Goal: Task Accomplishment & Management: Manage account settings

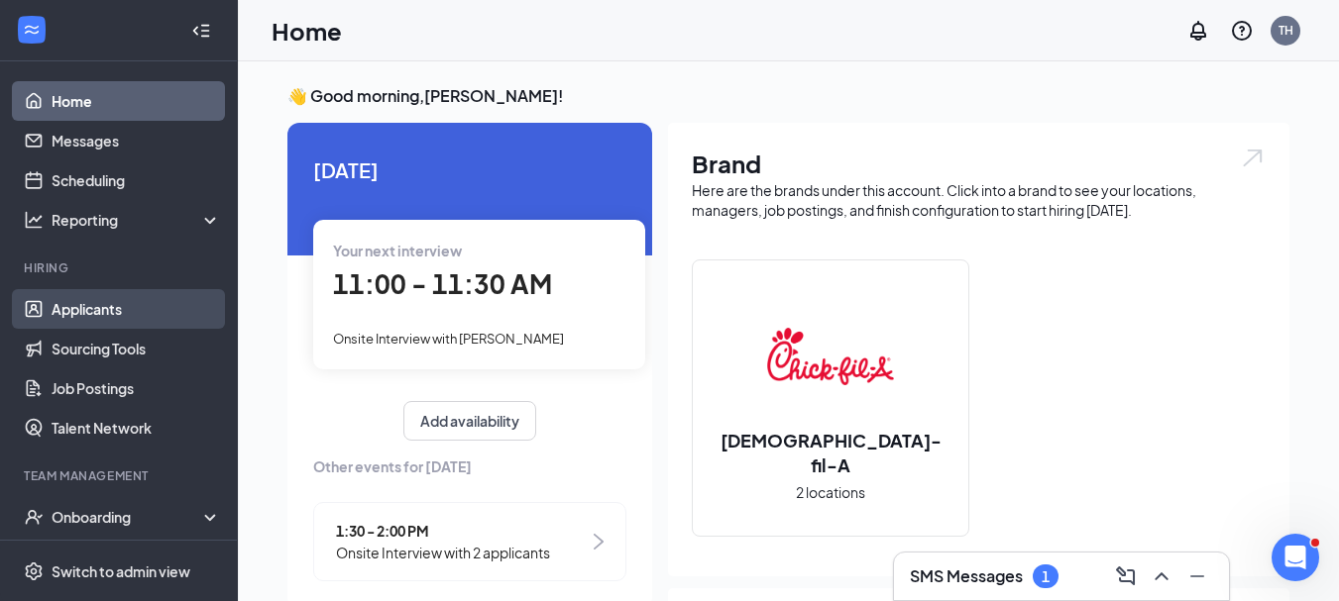
click at [92, 306] on link "Applicants" at bounding box center [136, 309] width 169 height 40
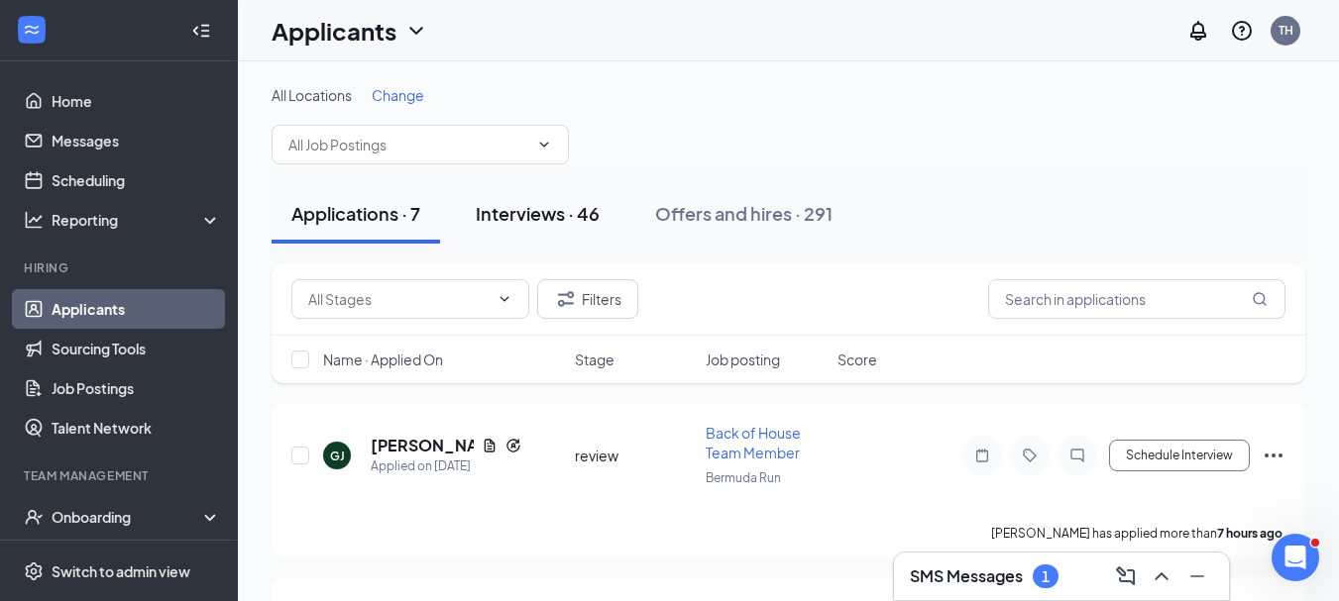
click at [559, 215] on div "Interviews · 46" at bounding box center [538, 213] width 124 height 25
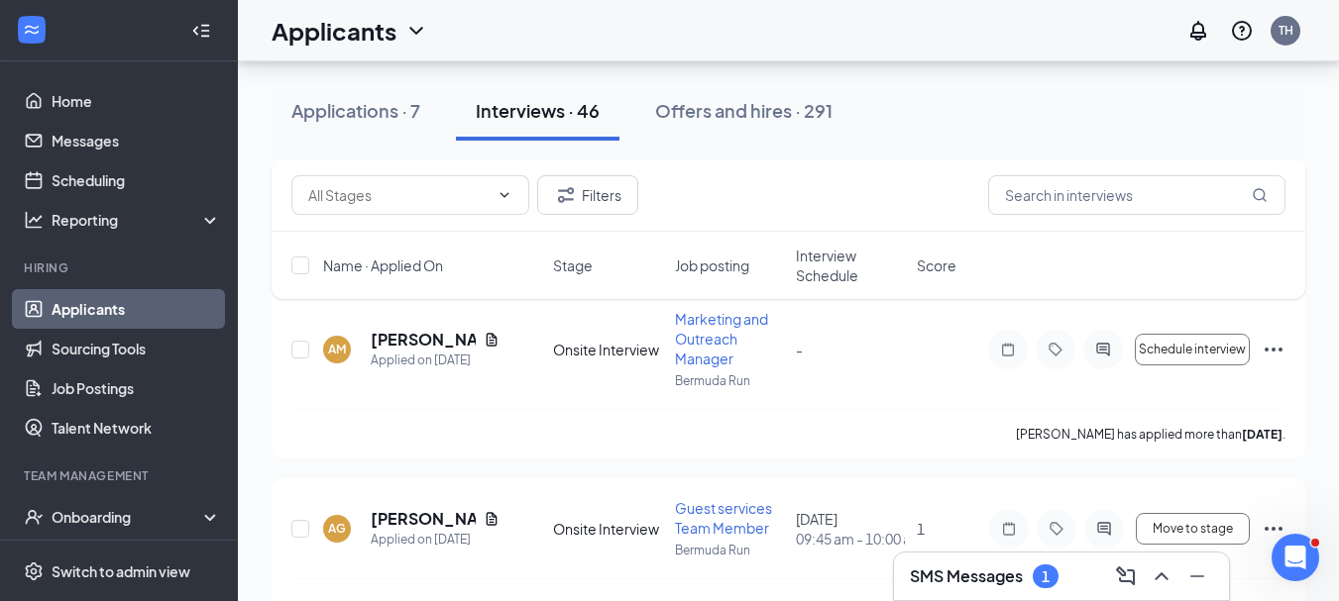
scroll to position [4967, 0]
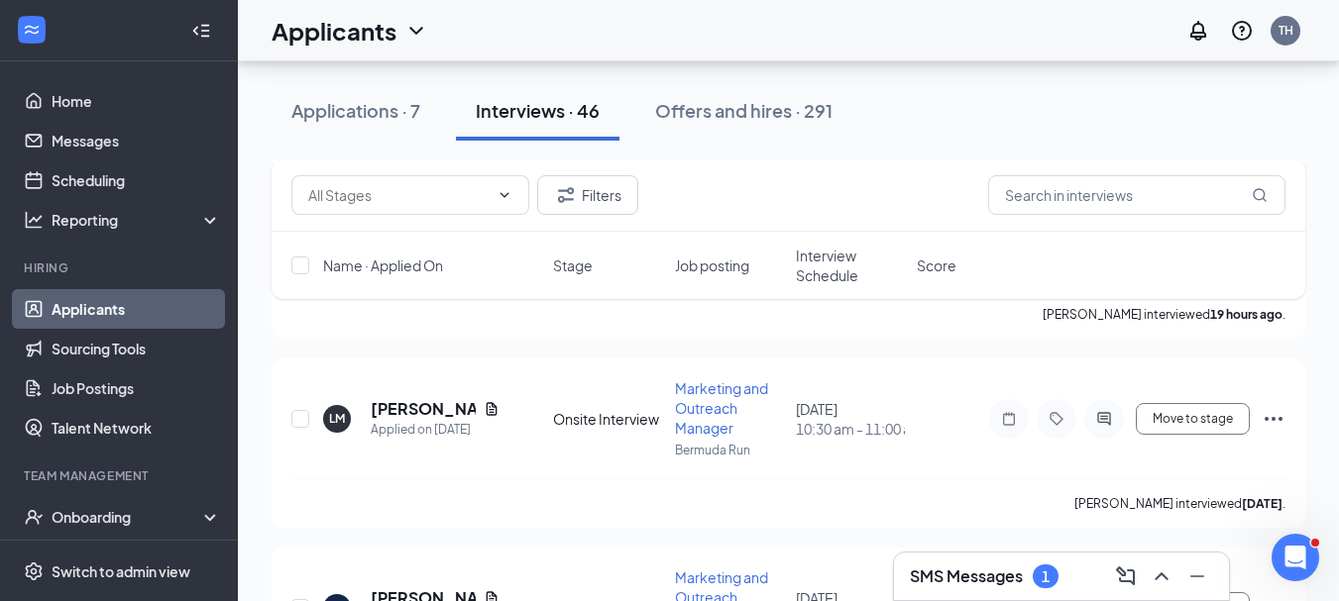
click at [814, 252] on span "Interview Schedule" at bounding box center [850, 266] width 109 height 40
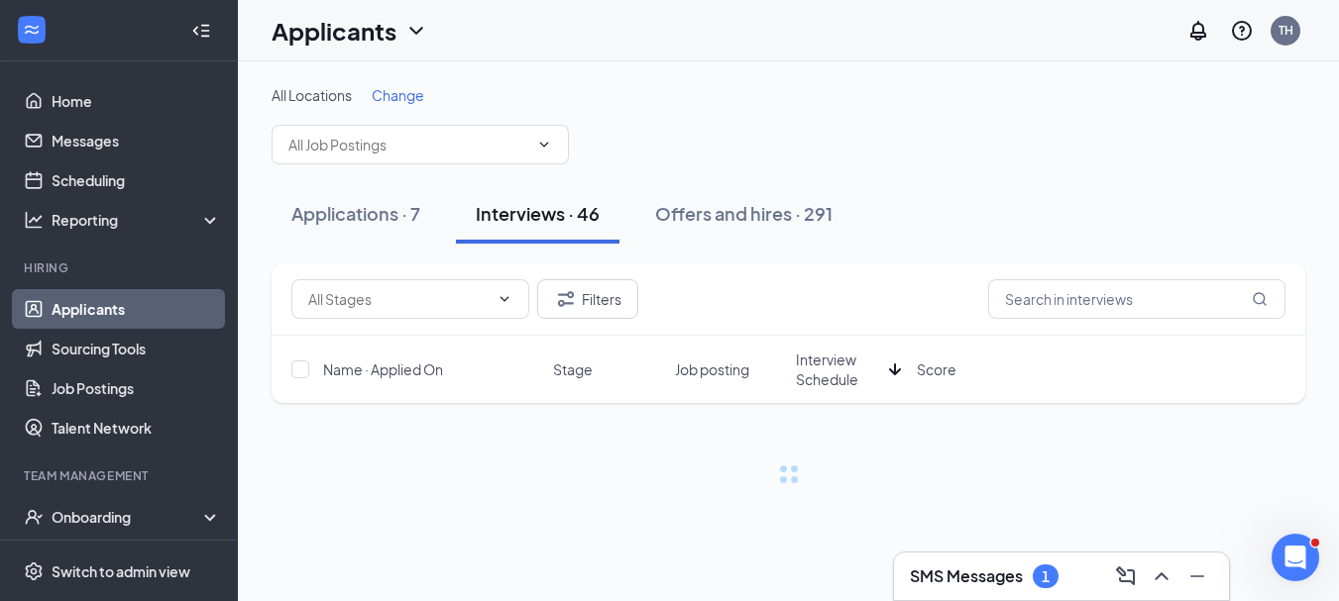
scroll to position [0, 0]
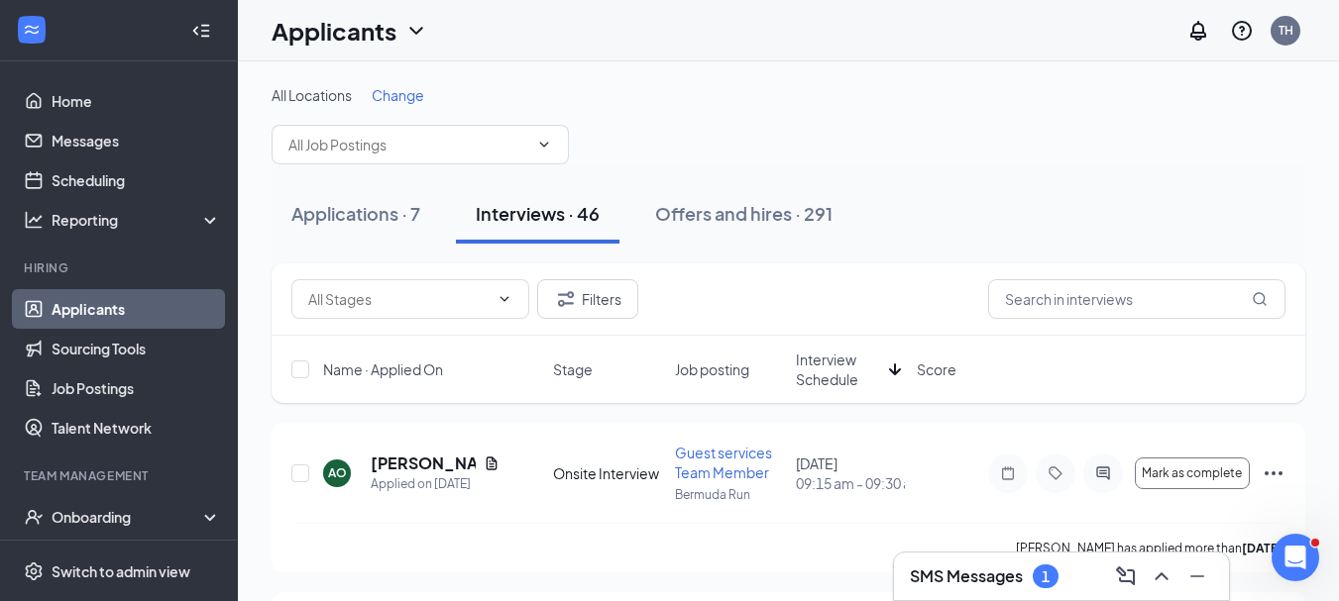
click at [847, 370] on span "Interview Schedule" at bounding box center [838, 370] width 85 height 40
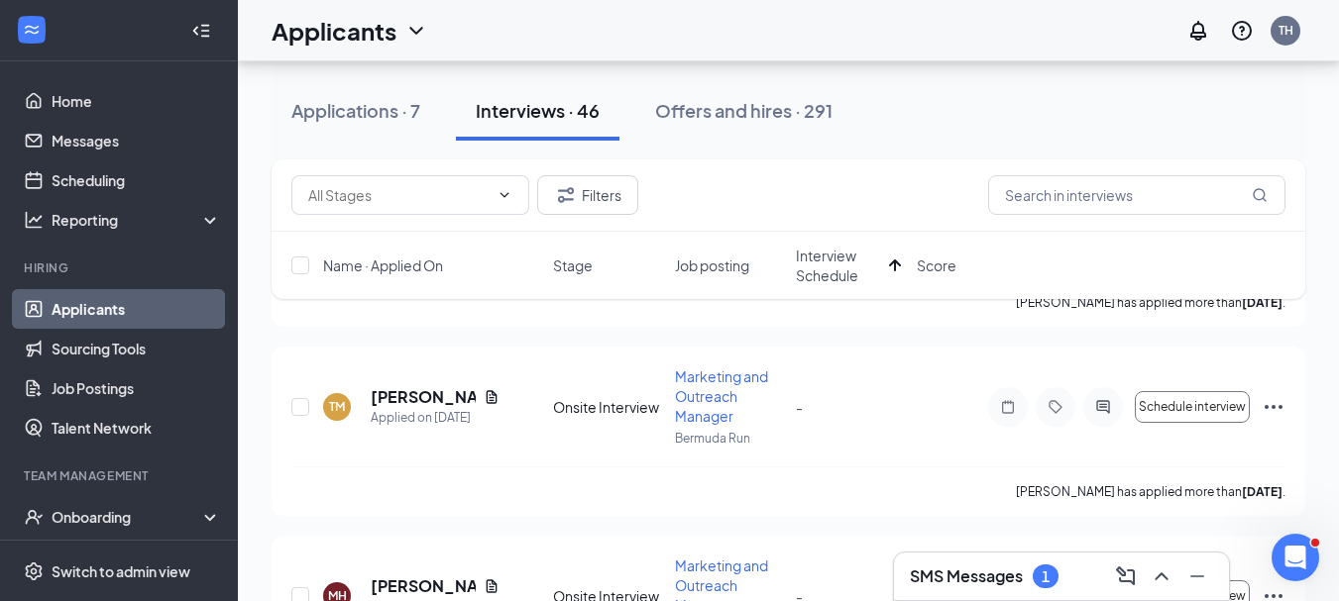
scroll to position [6265, 0]
click at [298, 410] on input "checkbox" at bounding box center [300, 406] width 18 height 18
checkbox input "true"
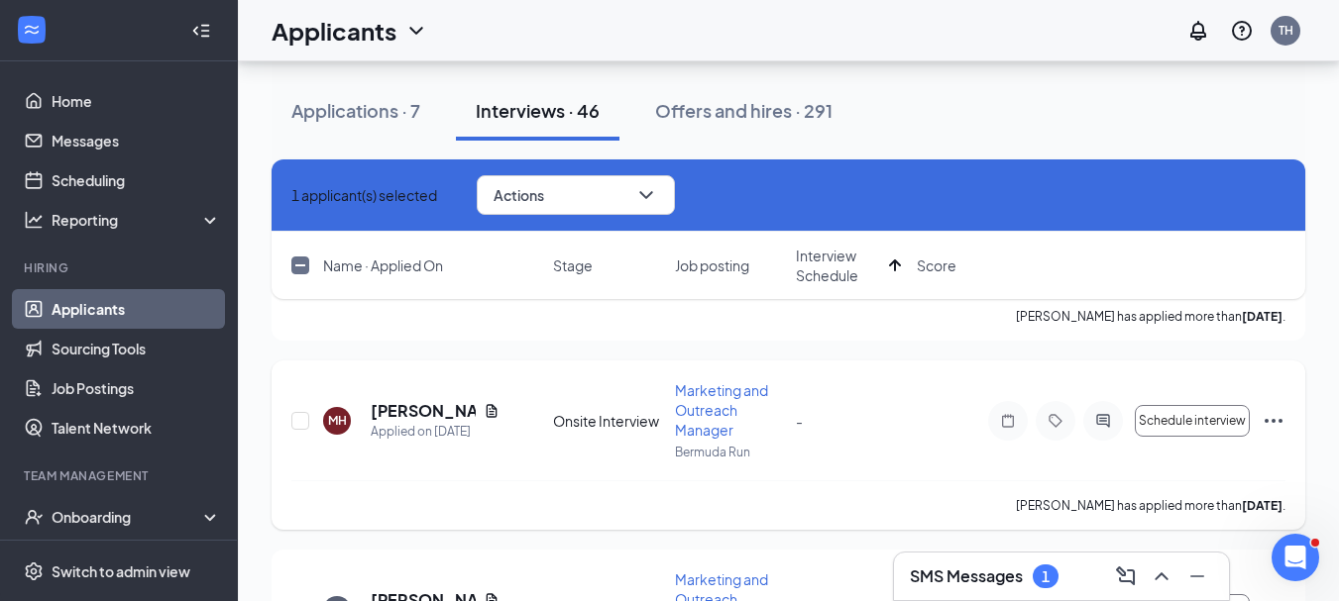
scroll to position [6448, 0]
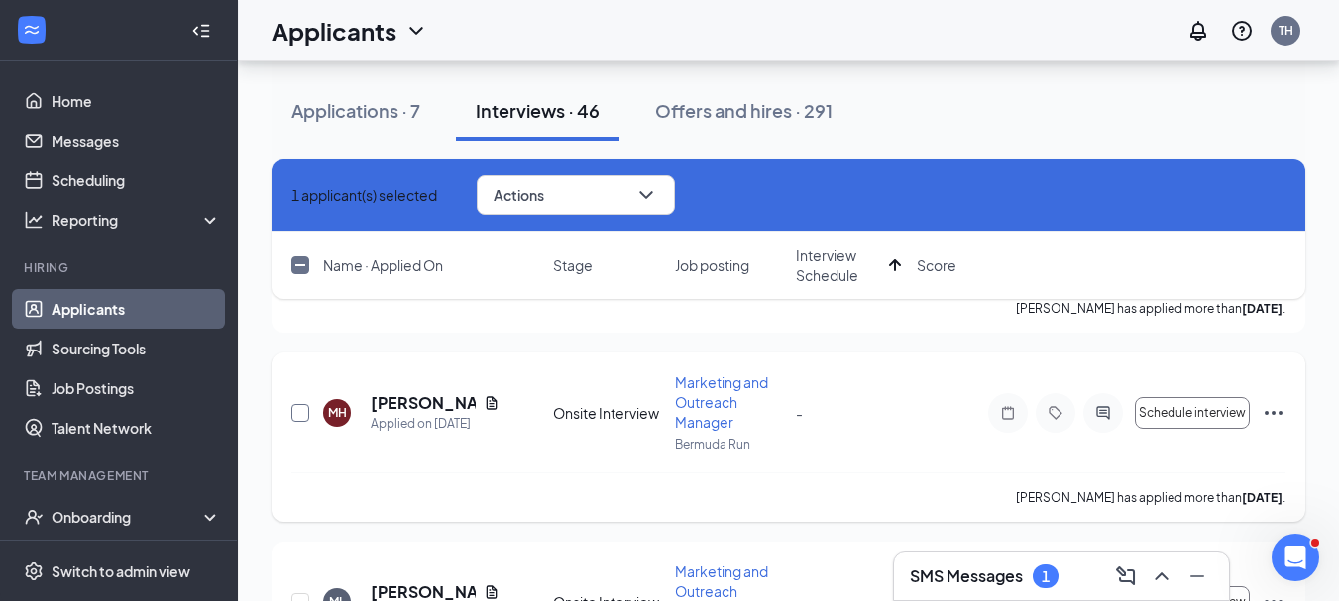
click at [295, 411] on input "checkbox" at bounding box center [300, 413] width 18 height 18
checkbox input "true"
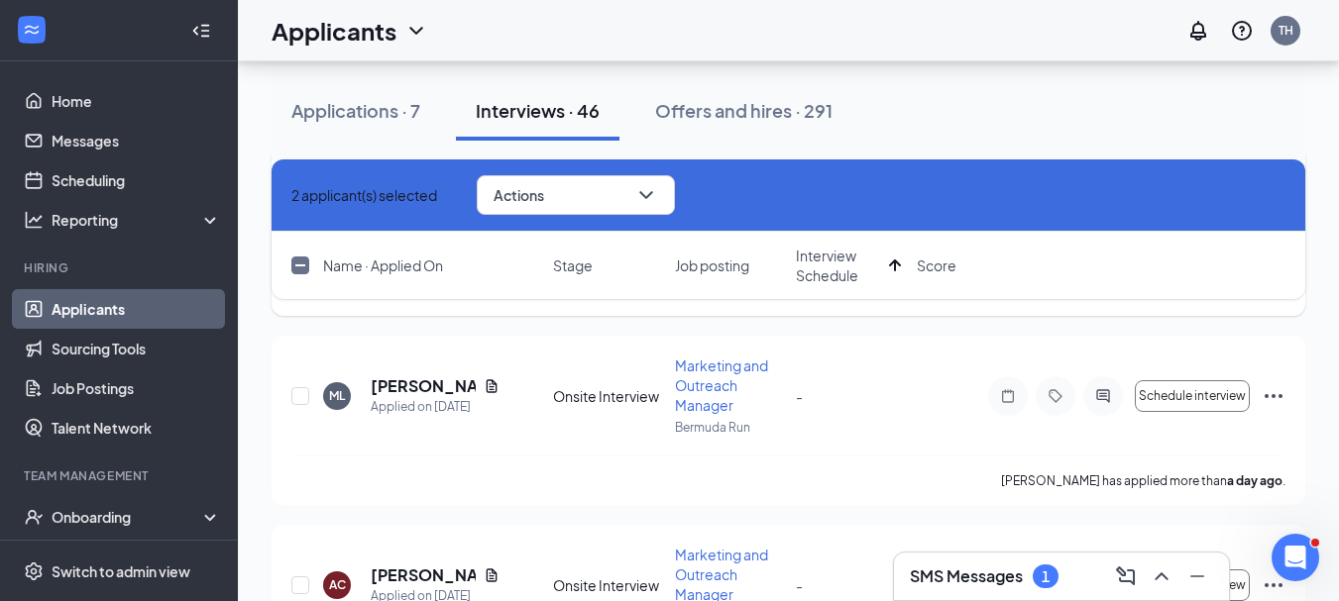
scroll to position [6655, 0]
click at [292, 396] on input "checkbox" at bounding box center [300, 395] width 18 height 18
checkbox input "true"
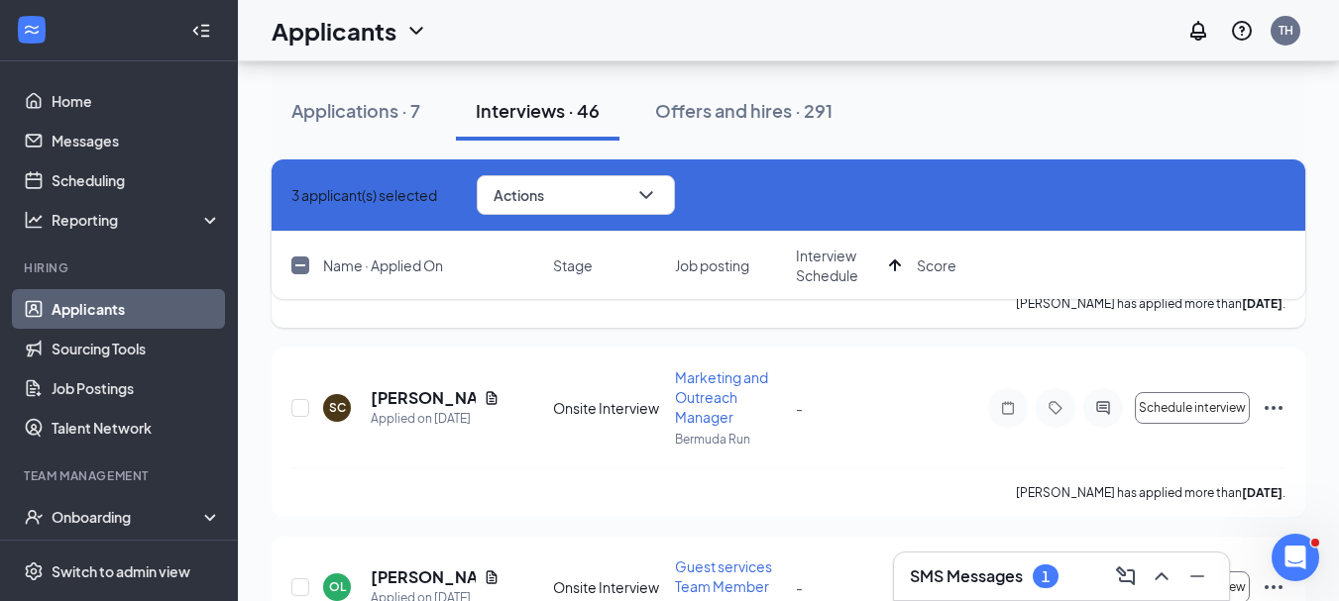
scroll to position [7024, 0]
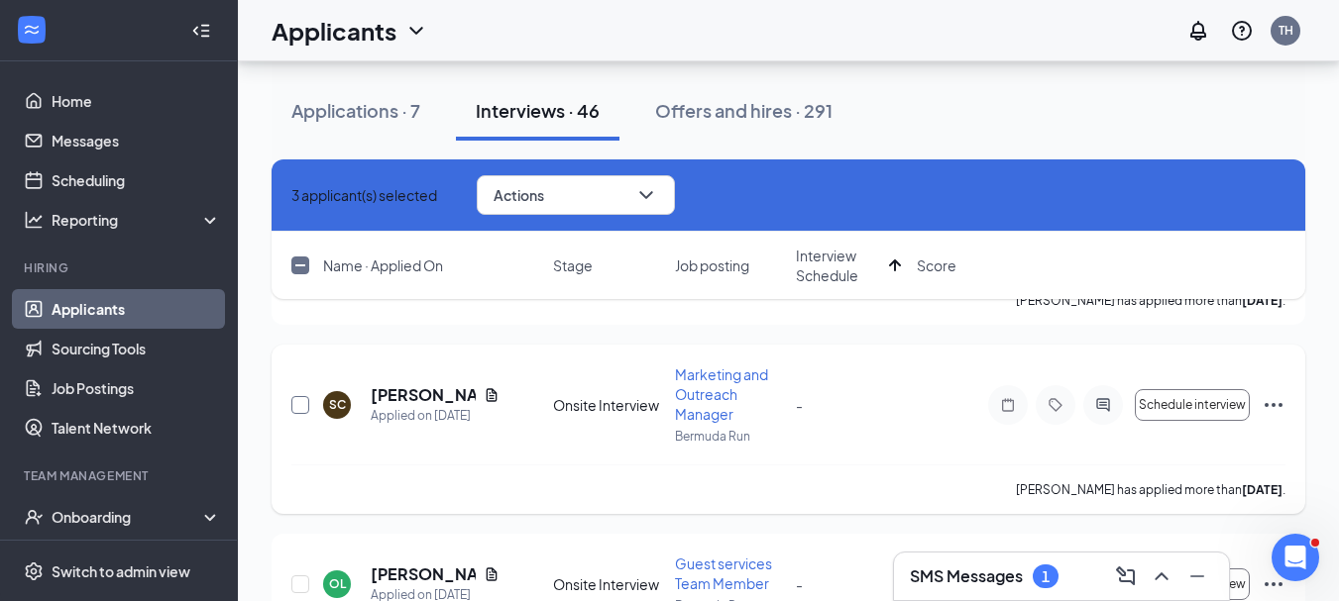
click at [298, 402] on input "checkbox" at bounding box center [300, 405] width 18 height 18
checkbox input "true"
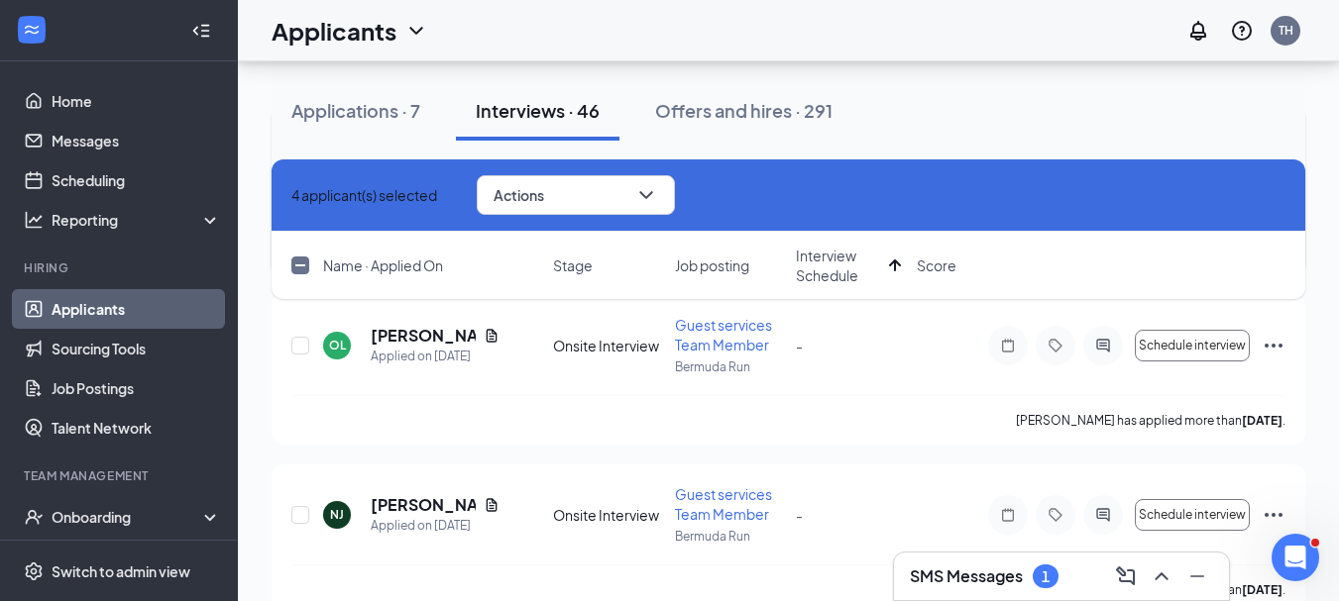
scroll to position [7264, 0]
click at [303, 342] on input "checkbox" at bounding box center [300, 344] width 18 height 18
checkbox input "true"
click at [303, 513] on input "checkbox" at bounding box center [300, 513] width 18 height 18
checkbox input "true"
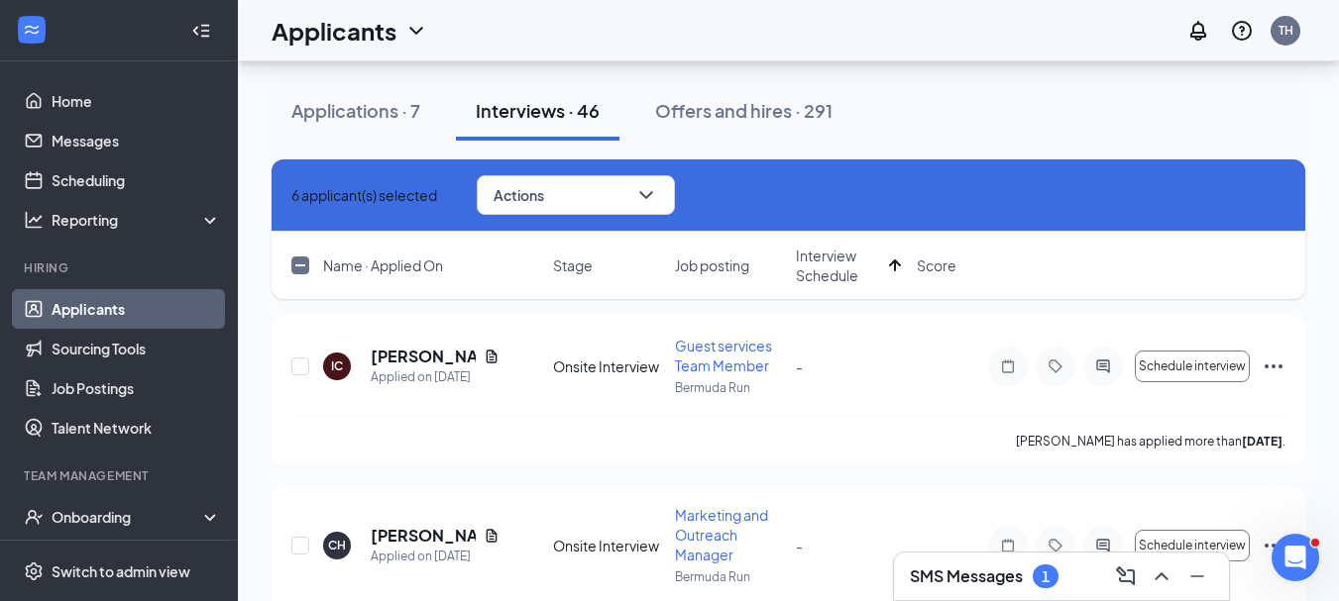
scroll to position [7607, 0]
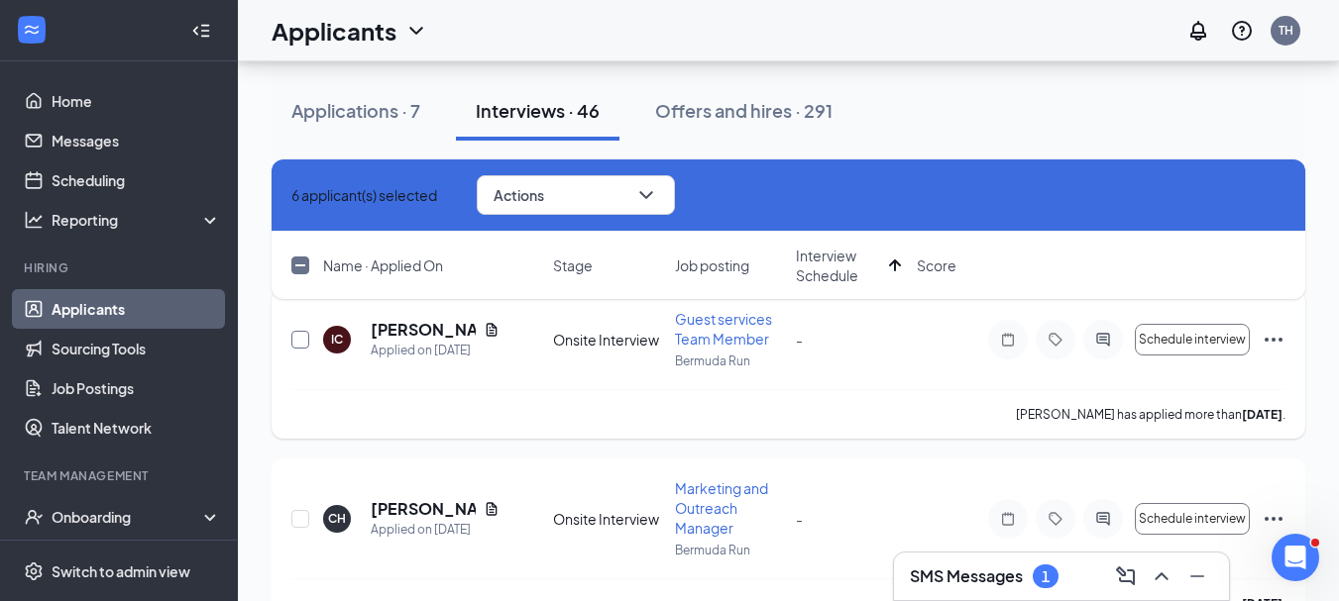
click at [299, 337] on input "checkbox" at bounding box center [300, 340] width 18 height 18
checkbox input "true"
click at [299, 519] on input "checkbox" at bounding box center [300, 519] width 18 height 18
checkbox input "true"
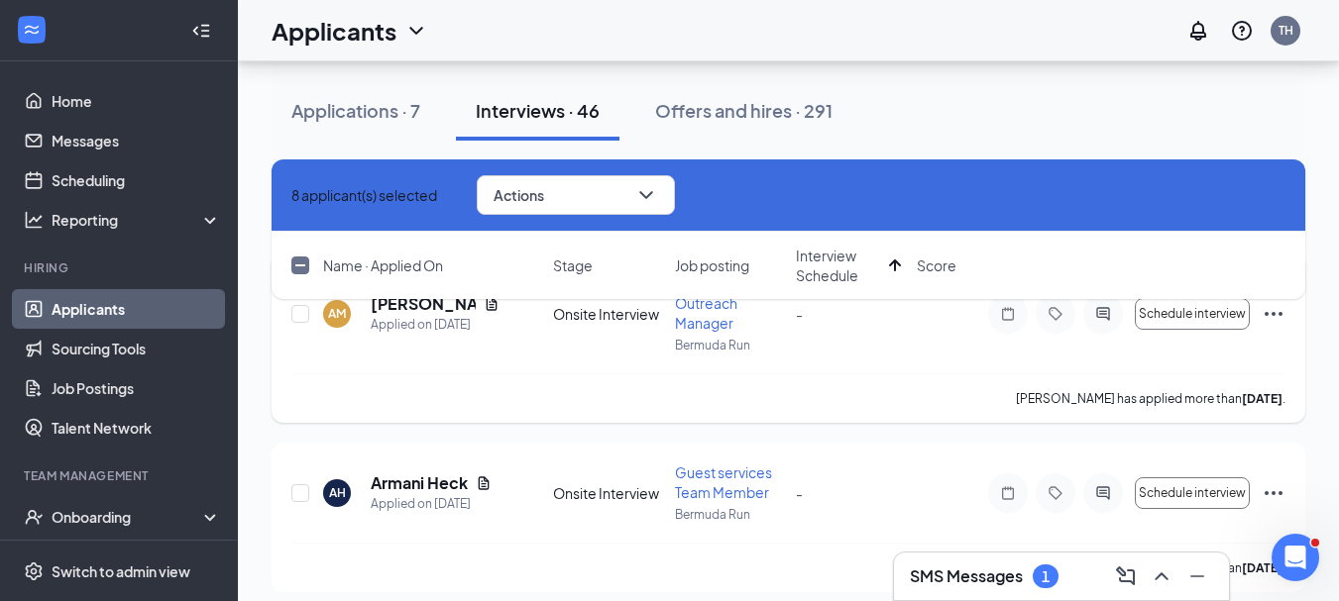
scroll to position [8016, 0]
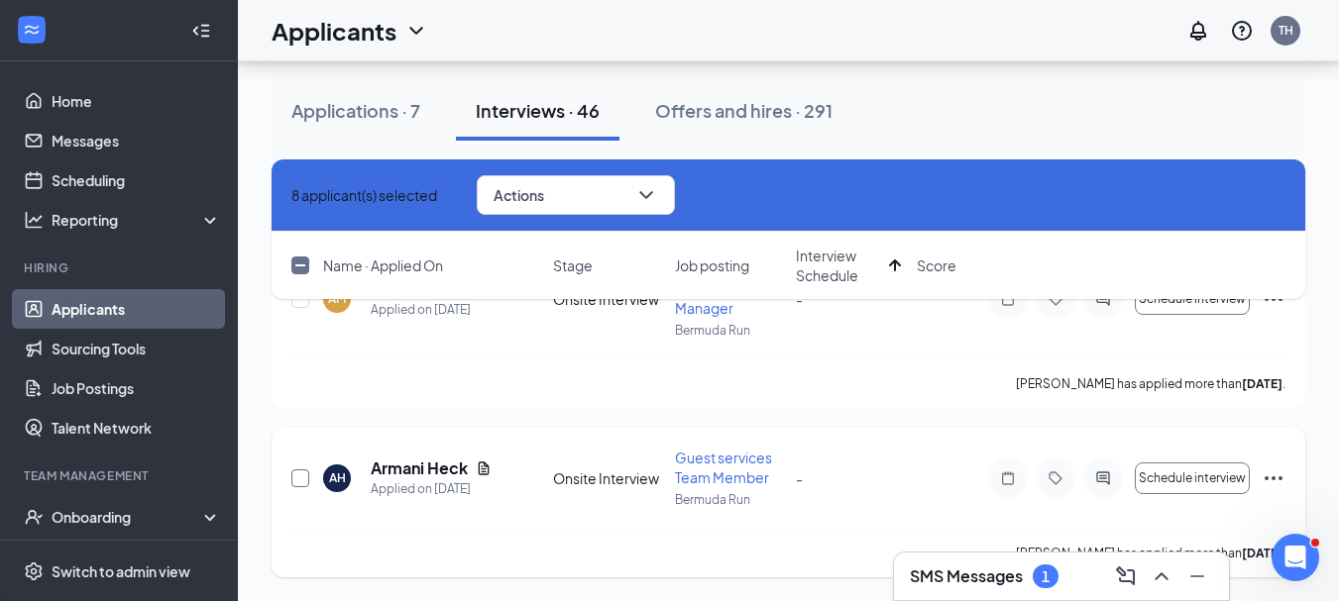
click at [297, 483] on input "checkbox" at bounding box center [300, 479] width 18 height 18
checkbox input "true"
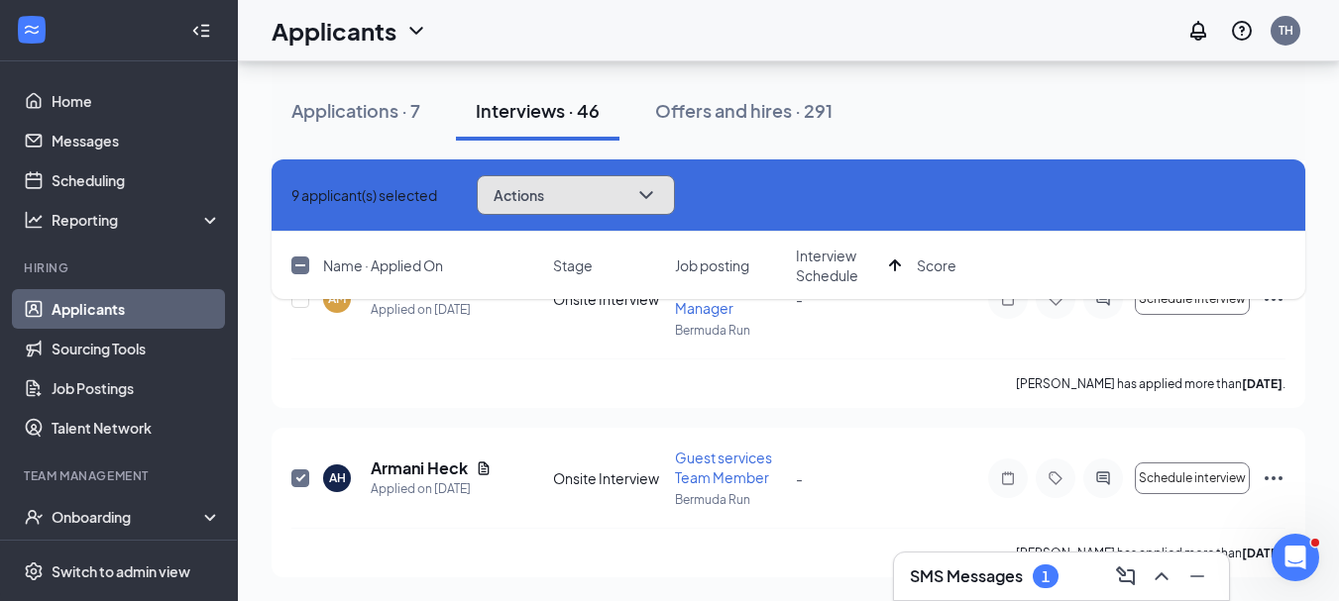
click at [658, 190] on icon "ChevronDown" at bounding box center [646, 195] width 24 height 24
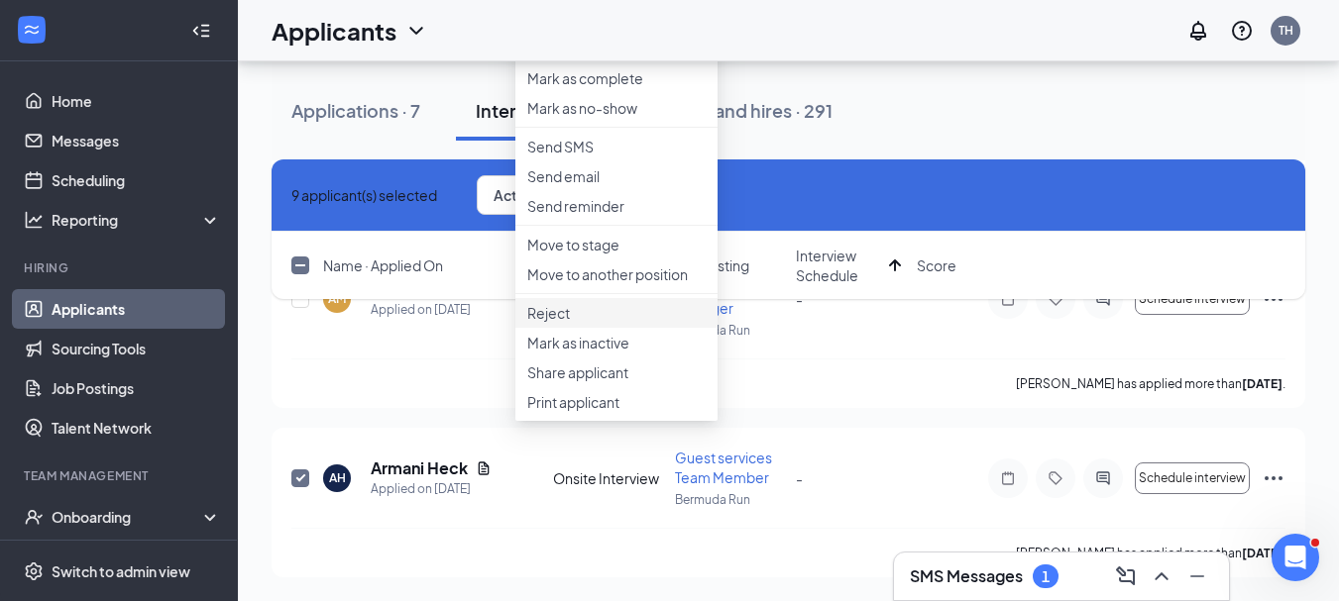
click at [560, 323] on p "Reject" at bounding box center [616, 313] width 178 height 20
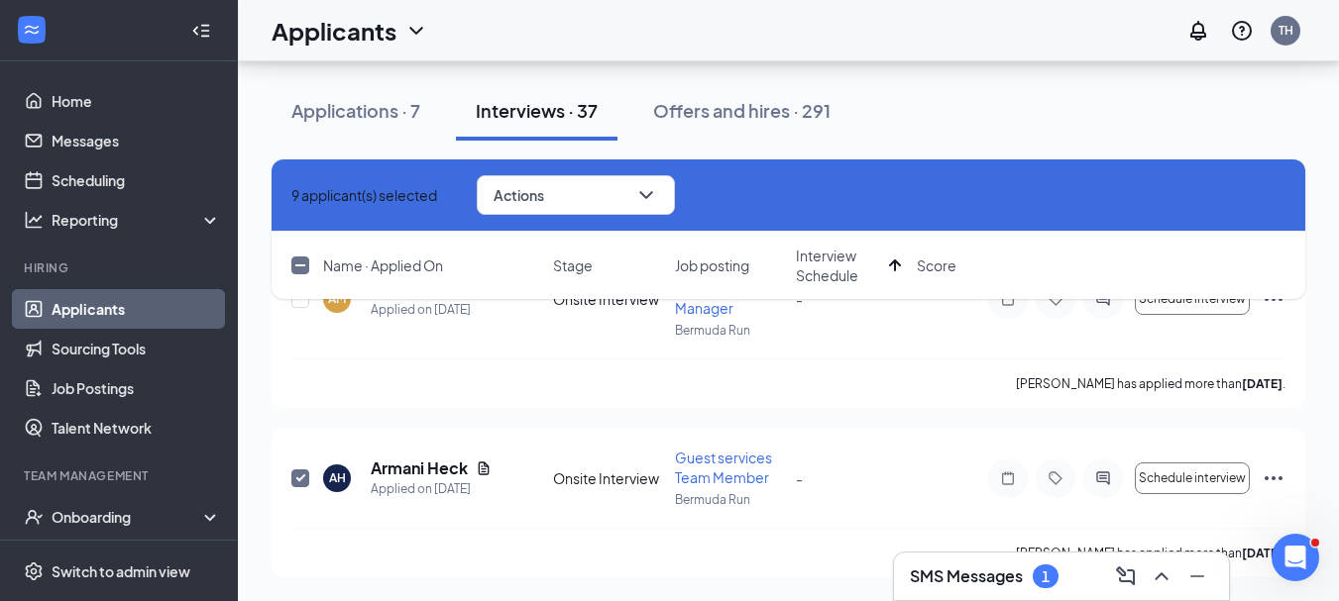
checkbox input "false"
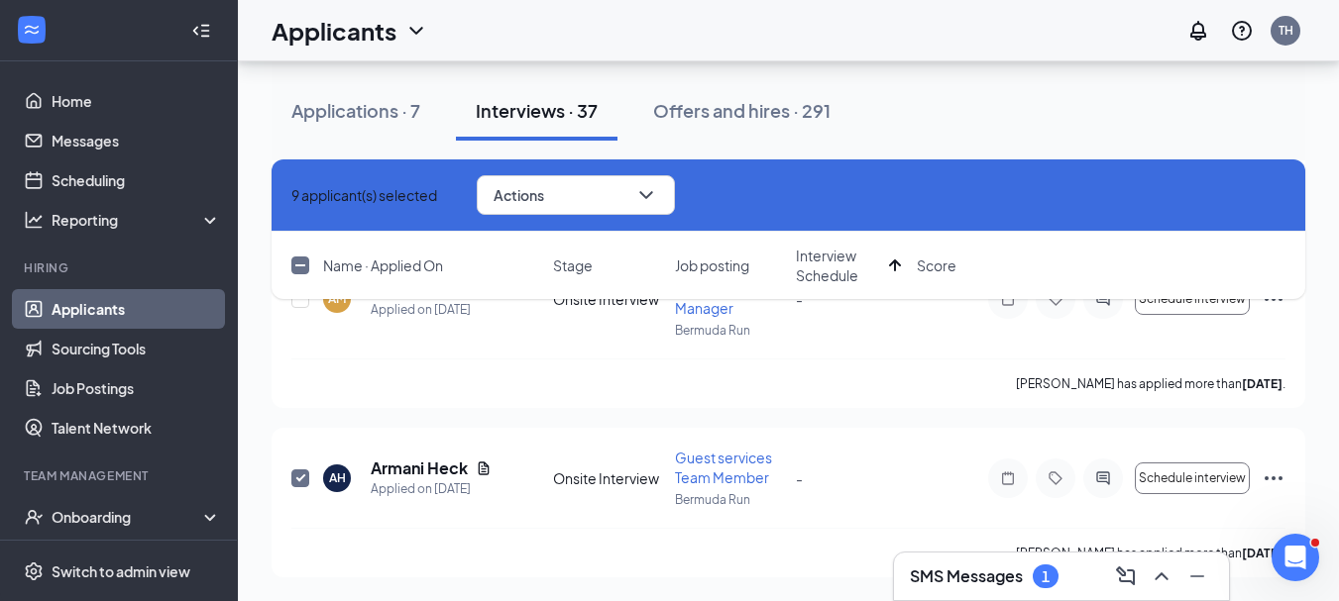
checkbox input "false"
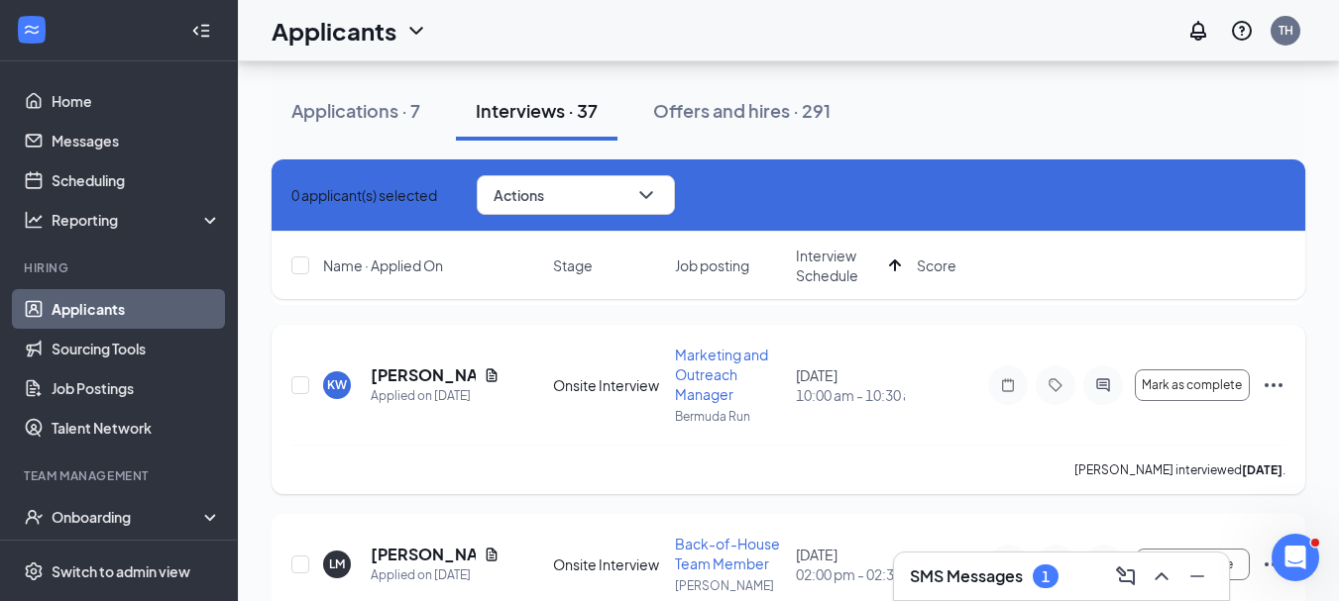
scroll to position [7064, 0]
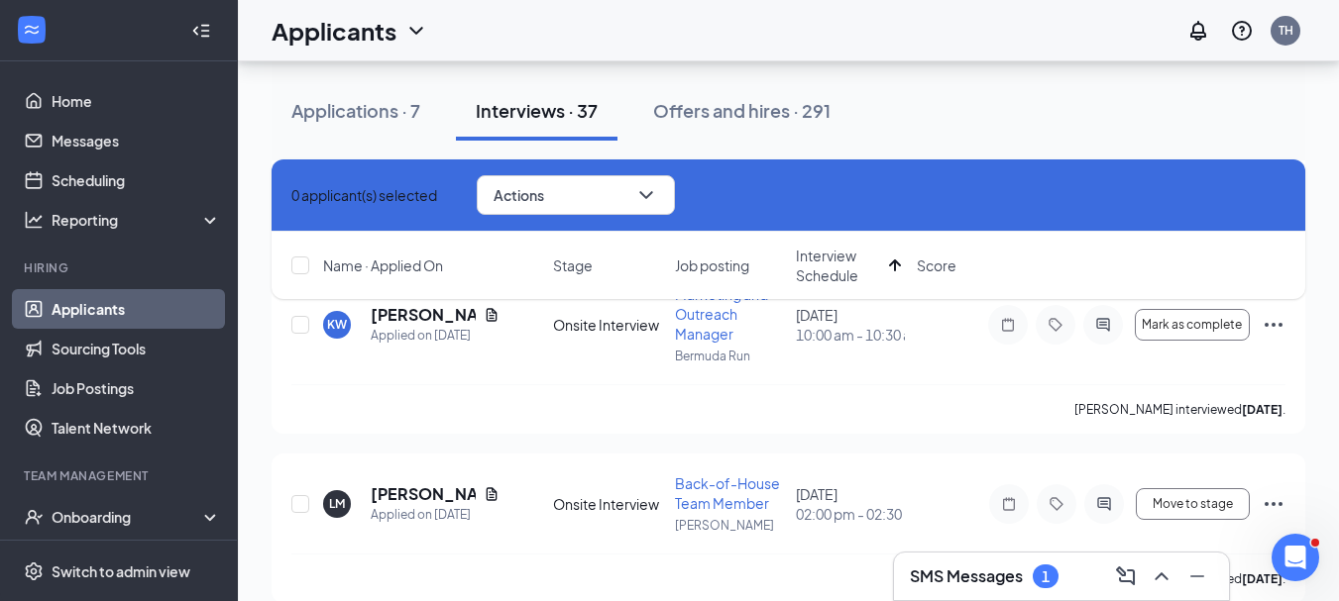
click at [975, 593] on div "SMS Messages 1" at bounding box center [1061, 577] width 335 height 48
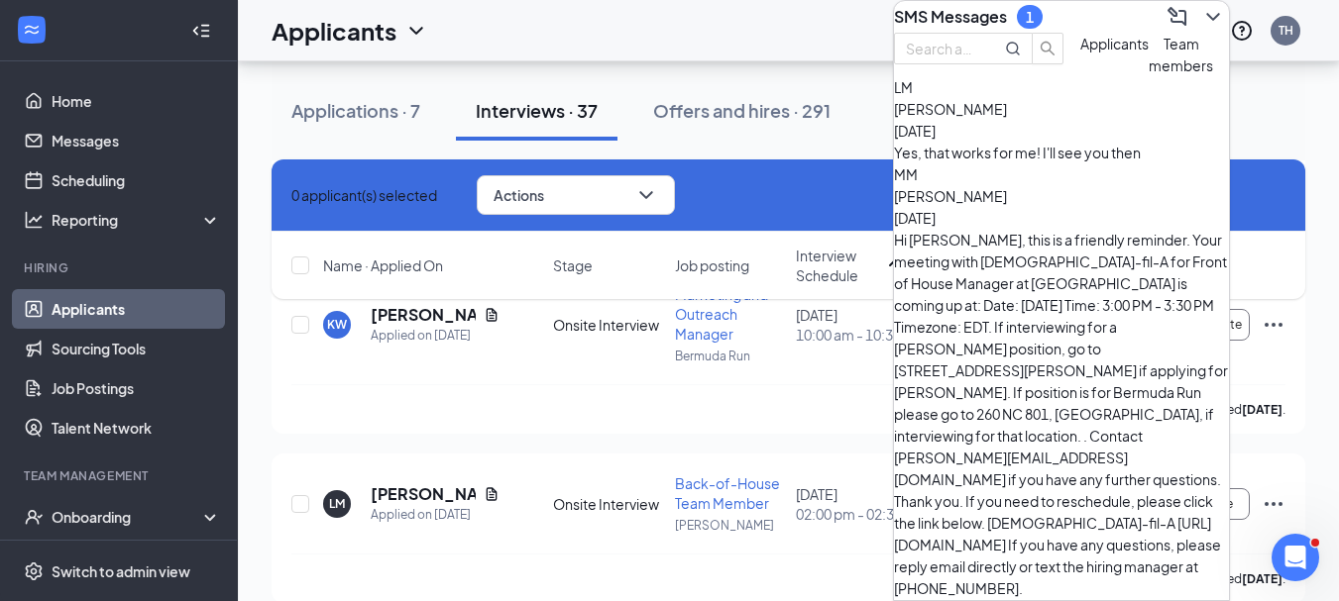
click at [1046, 163] on div "Yes, that works for me! I'll see you then" at bounding box center [1061, 153] width 335 height 22
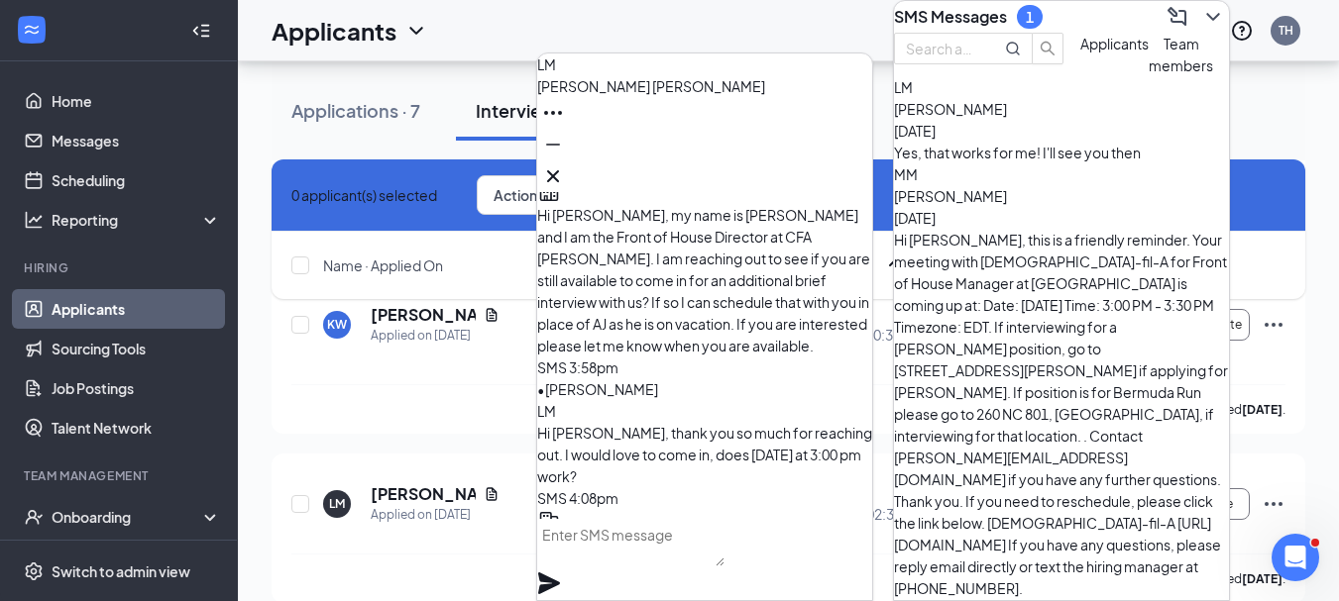
scroll to position [-92, 0]
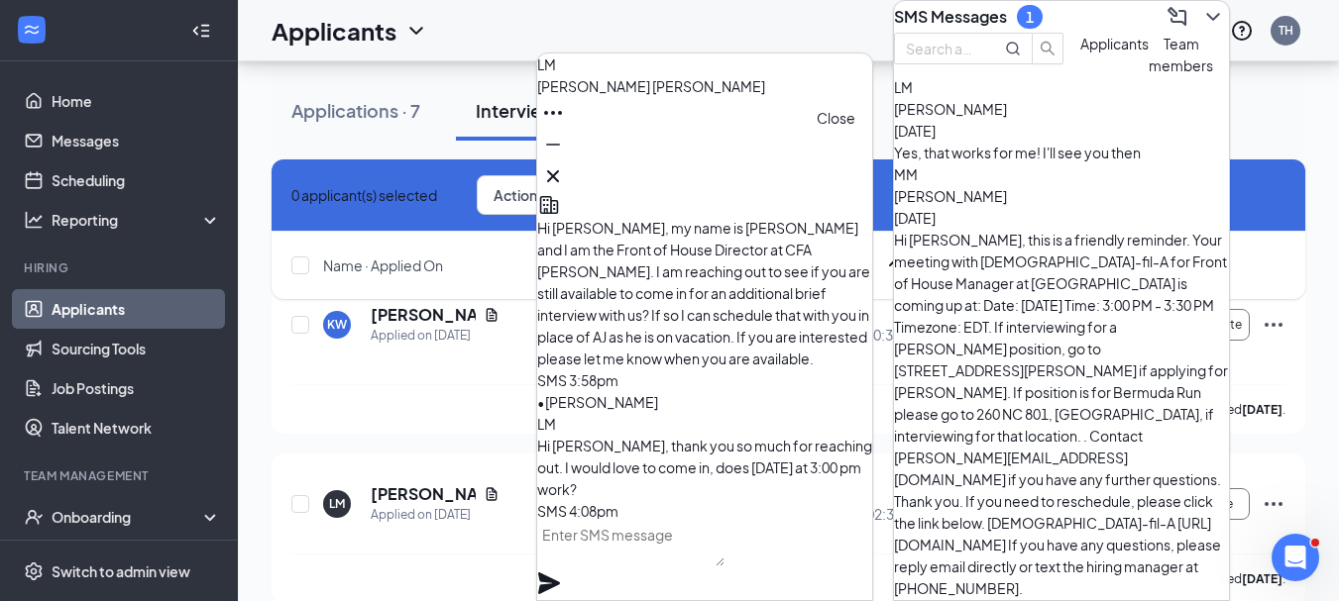
click at [565, 164] on icon "Cross" at bounding box center [553, 176] width 24 height 24
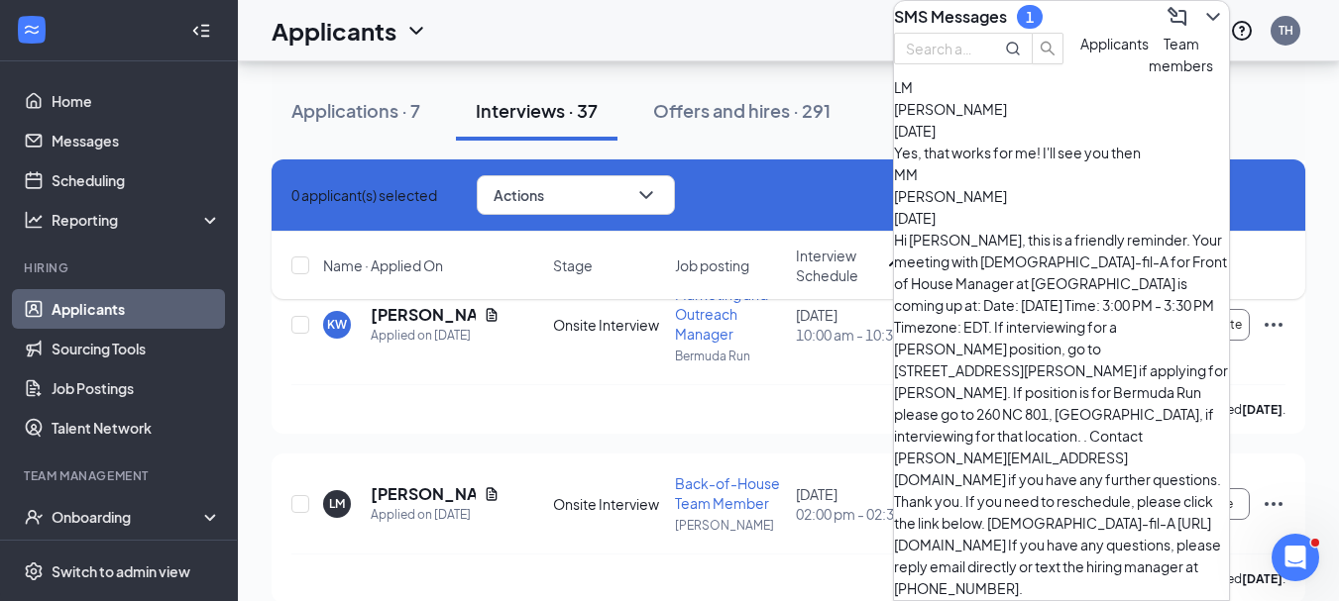
click at [1206, 21] on icon "ChevronDown" at bounding box center [1212, 17] width 13 height 8
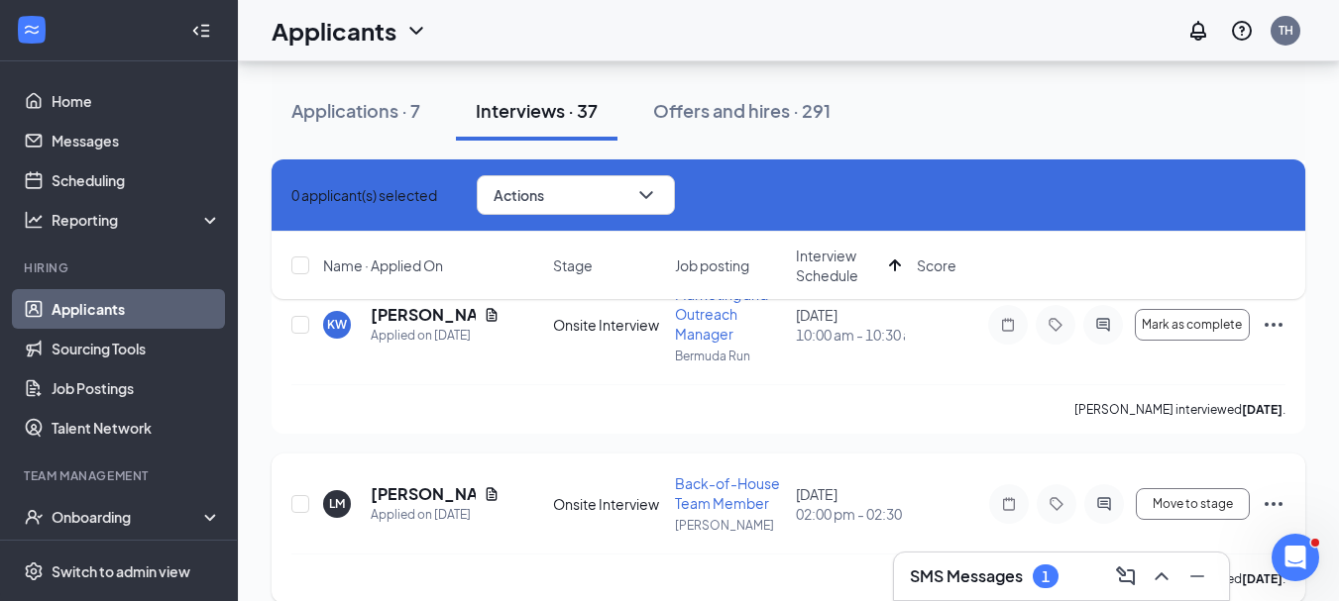
click at [1262, 503] on icon "Ellipses" at bounding box center [1273, 504] width 24 height 24
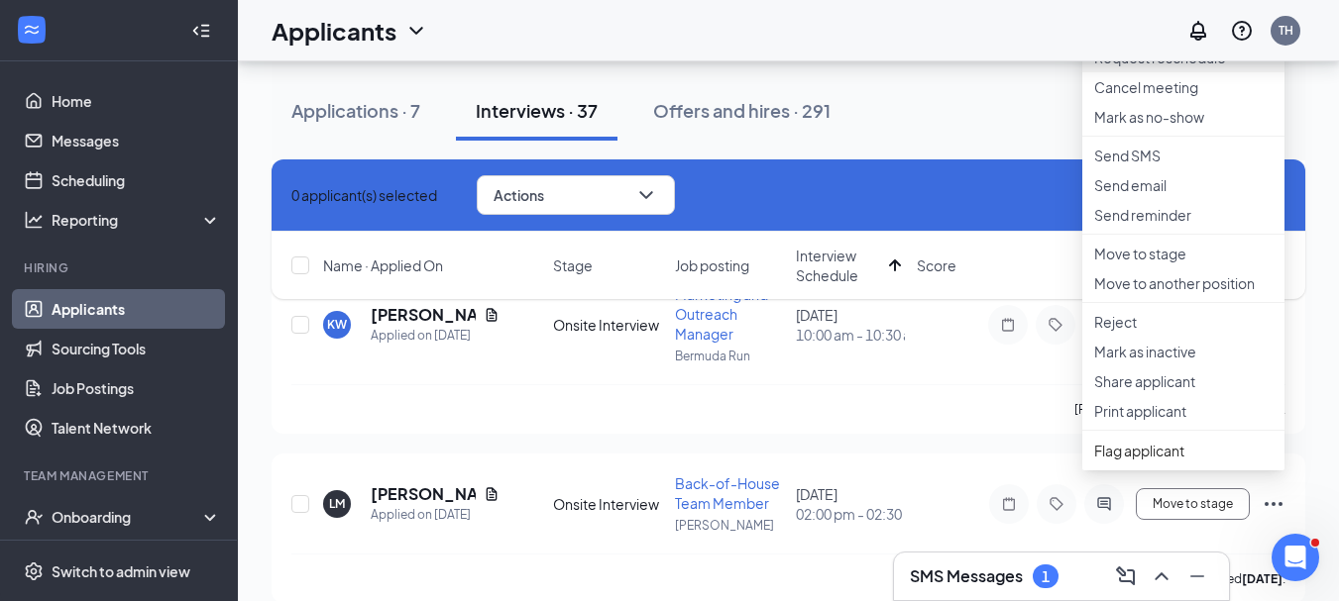
click at [1141, 67] on p "Request reschedule" at bounding box center [1183, 58] width 178 height 20
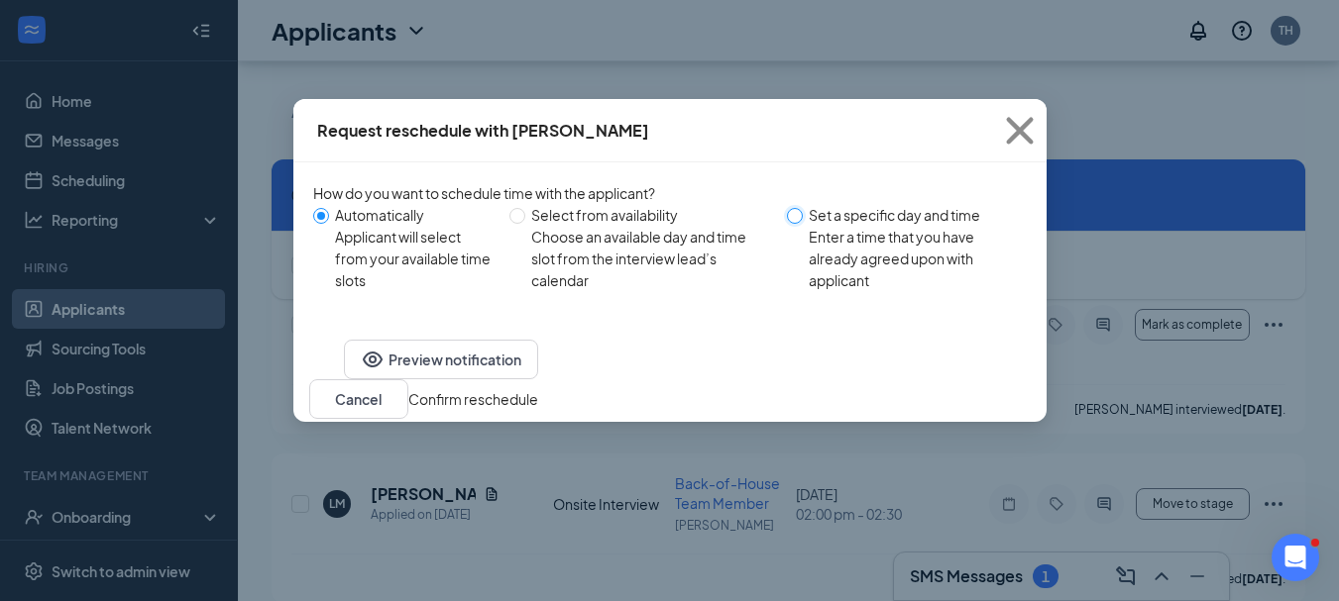
click at [799, 217] on input "Set a specific day and time Enter a time that you have already agreed upon with…" at bounding box center [795, 216] width 16 height 16
radio input "true"
radio input "false"
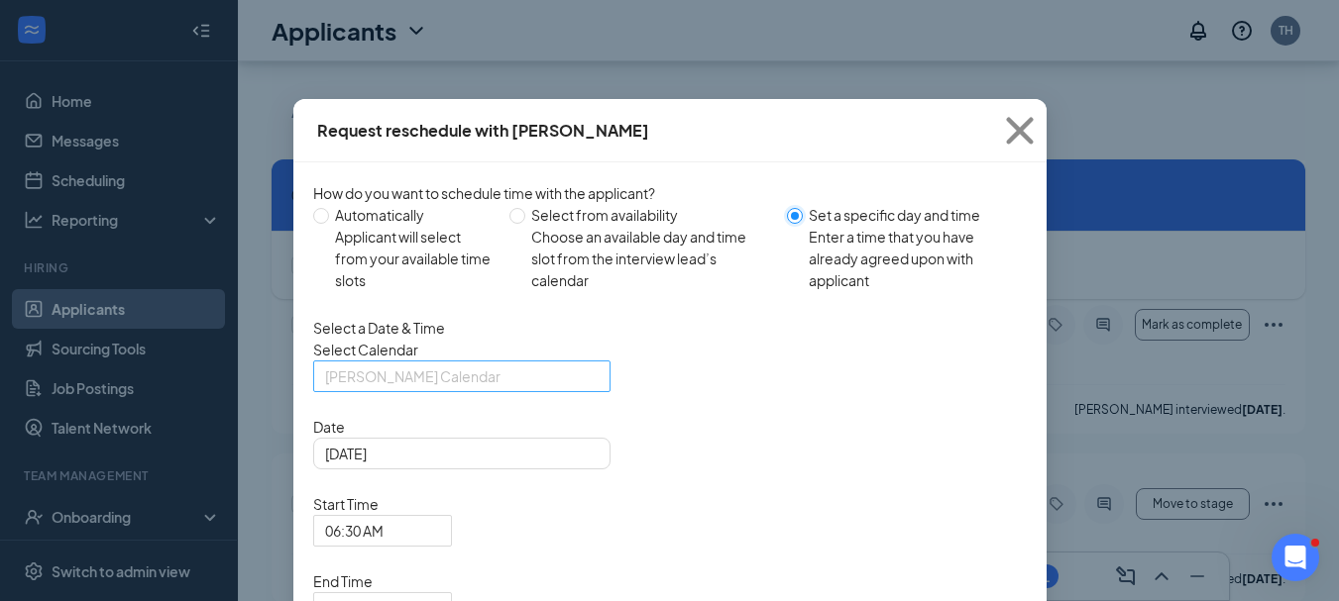
click at [583, 391] on span "[PERSON_NAME] Calendar" at bounding box center [461, 377] width 273 height 30
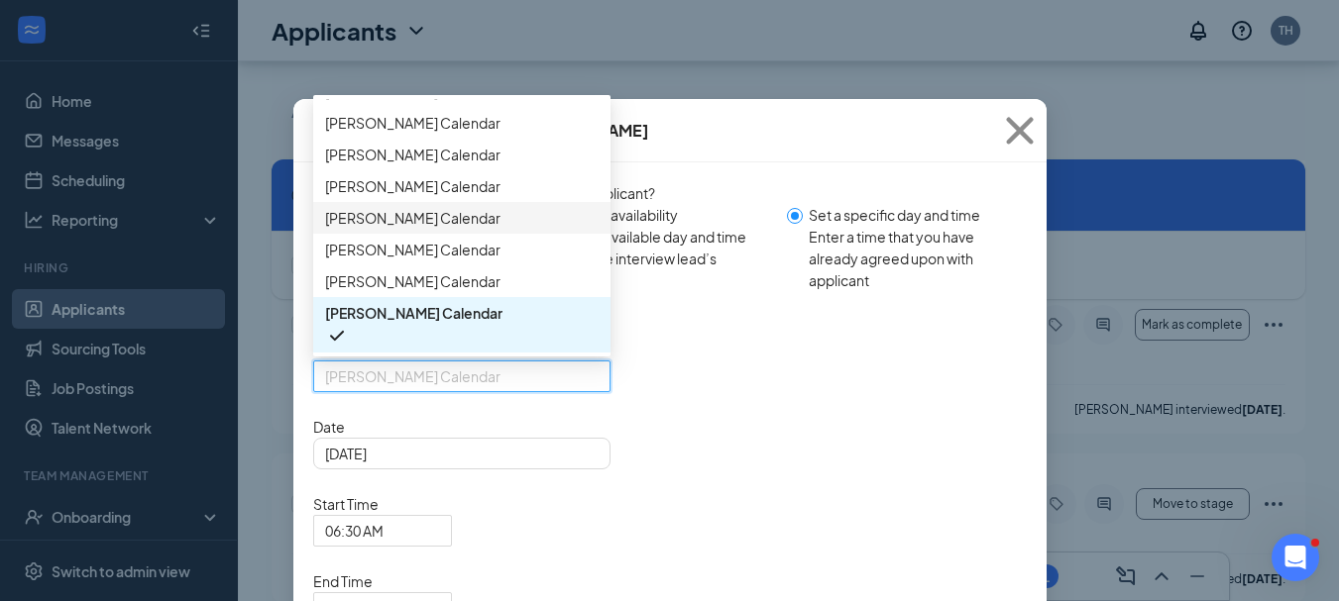
scroll to position [104, 0]
click at [483, 229] on span "[PERSON_NAME] Calendar" at bounding box center [412, 218] width 175 height 22
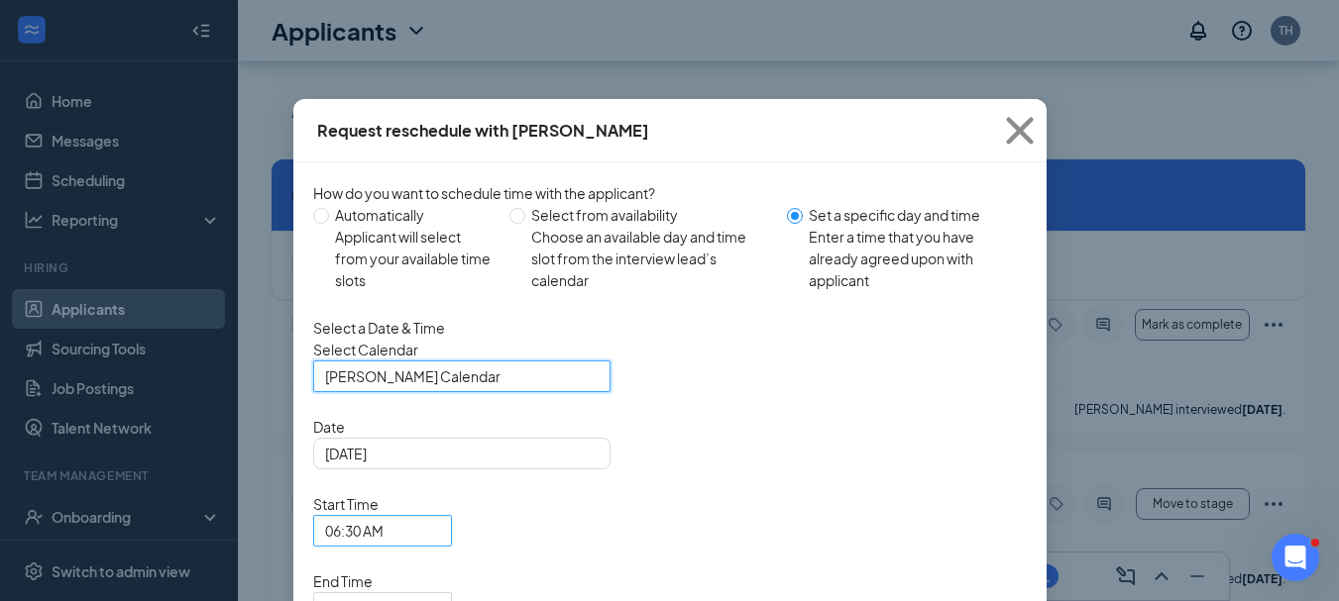
click at [440, 516] on span "06:30 AM" at bounding box center [382, 531] width 115 height 30
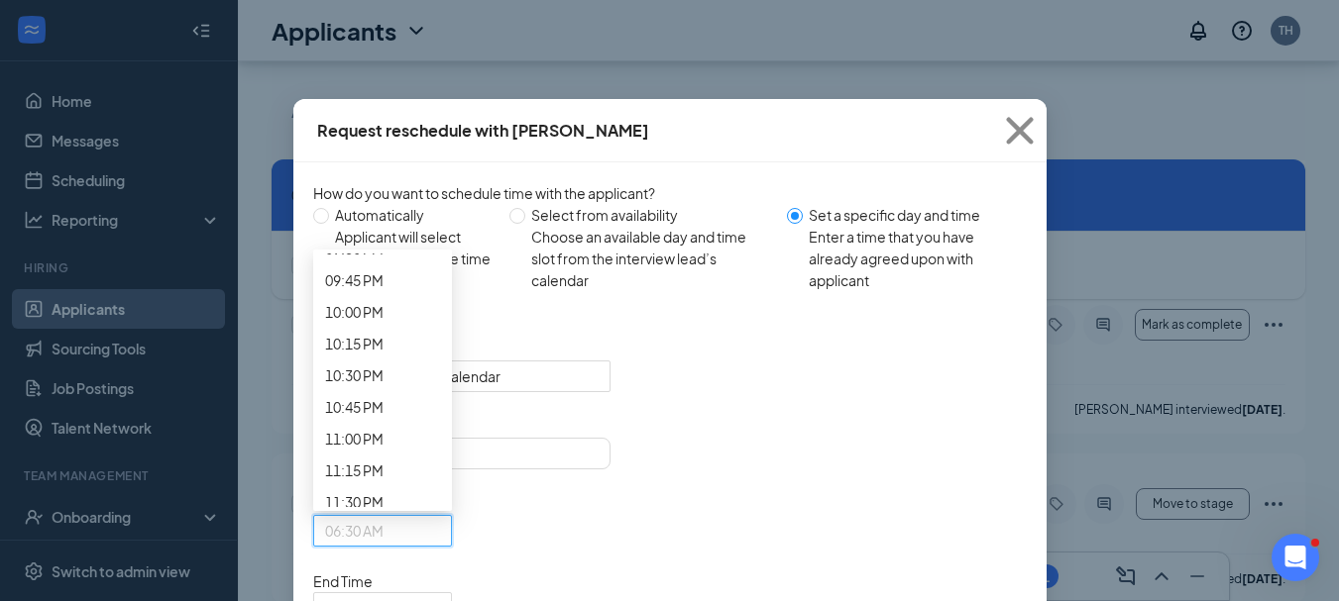
scroll to position [2690, 0]
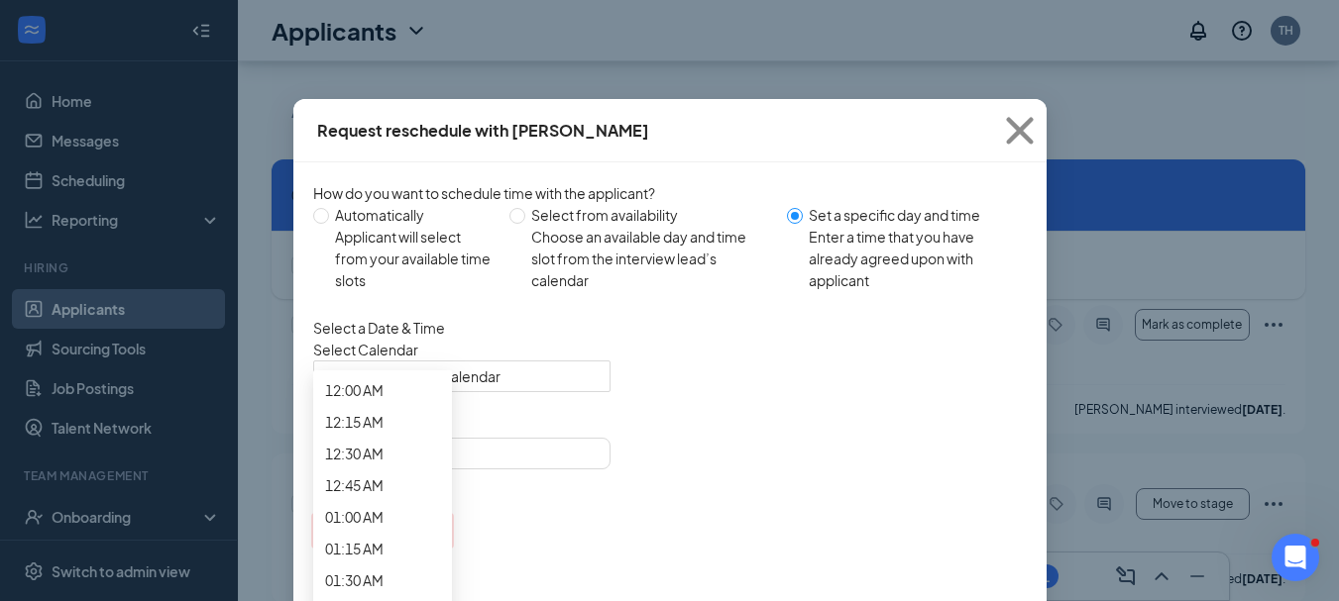
scroll to position [1070, 0]
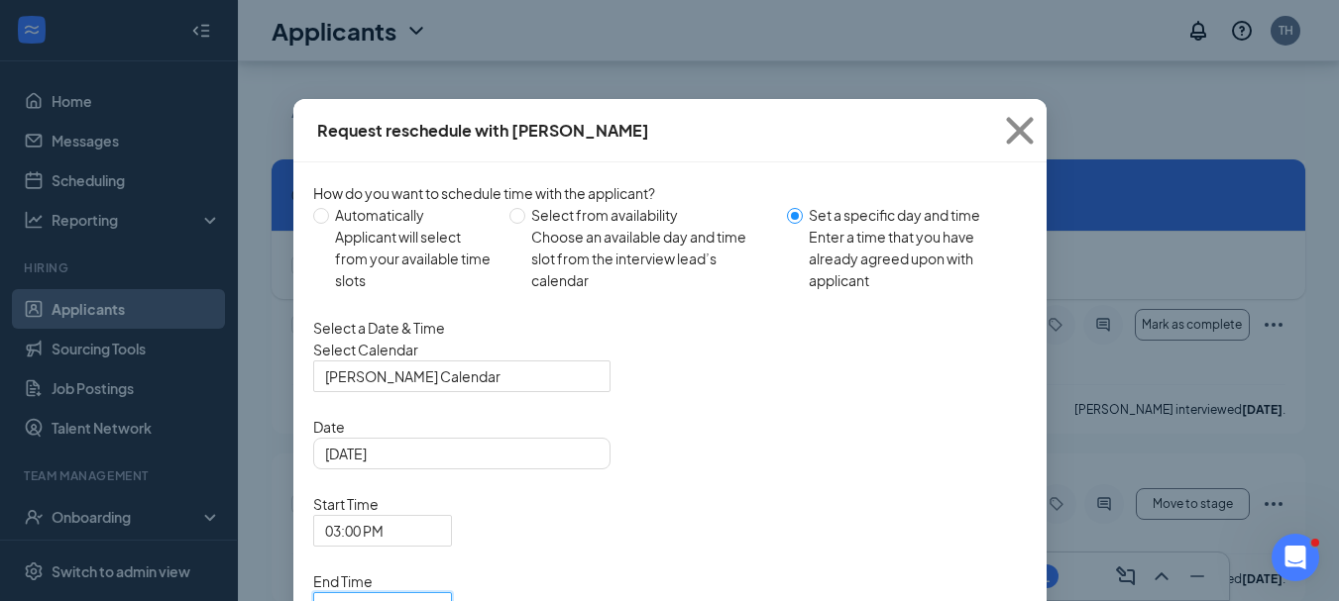
scroll to position [76, 0]
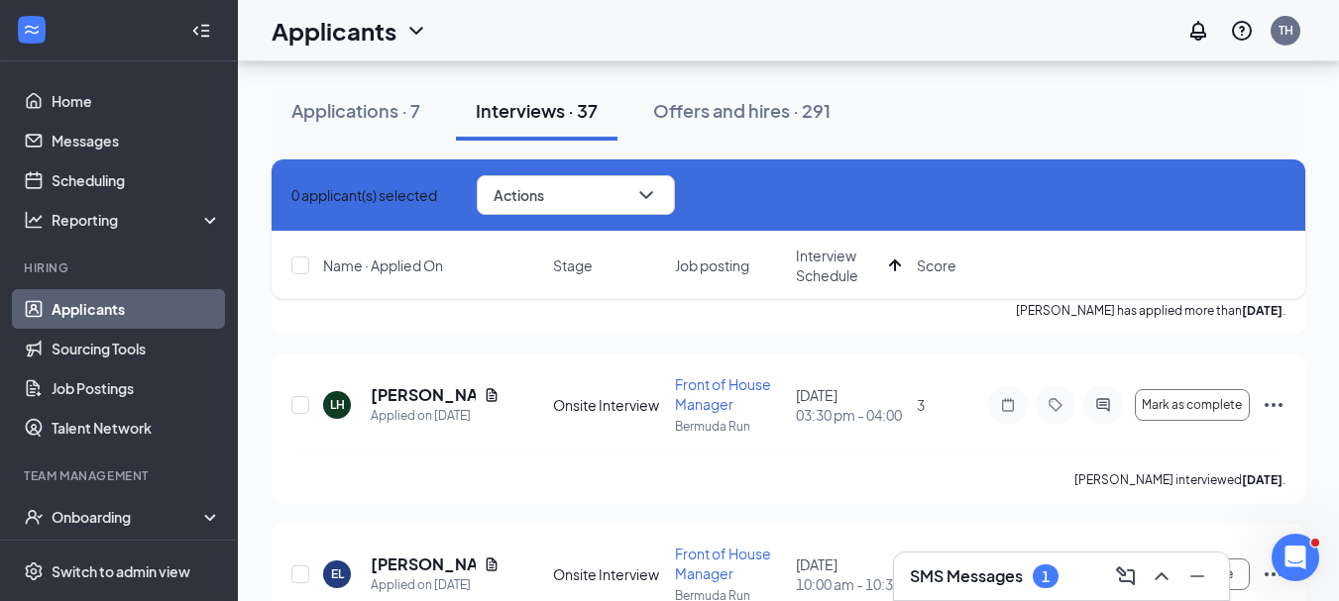
scroll to position [6636, 0]
click at [1275, 408] on icon "Ellipses" at bounding box center [1273, 404] width 24 height 24
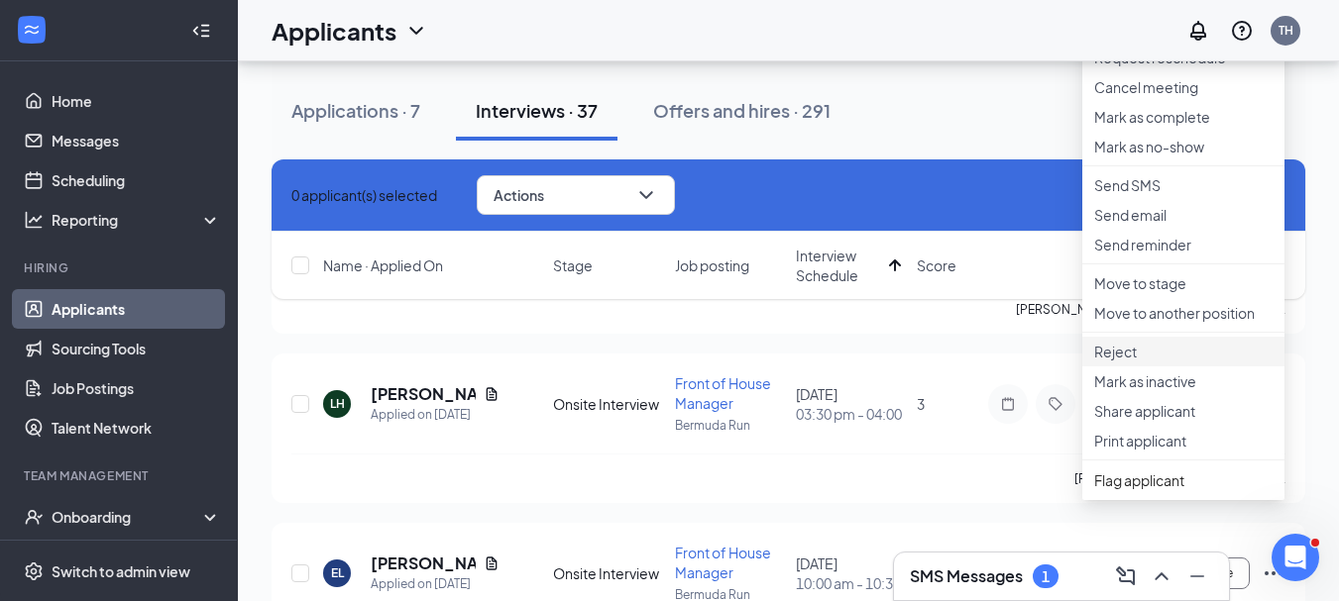
click at [1132, 362] on p "Reject" at bounding box center [1183, 352] width 178 height 20
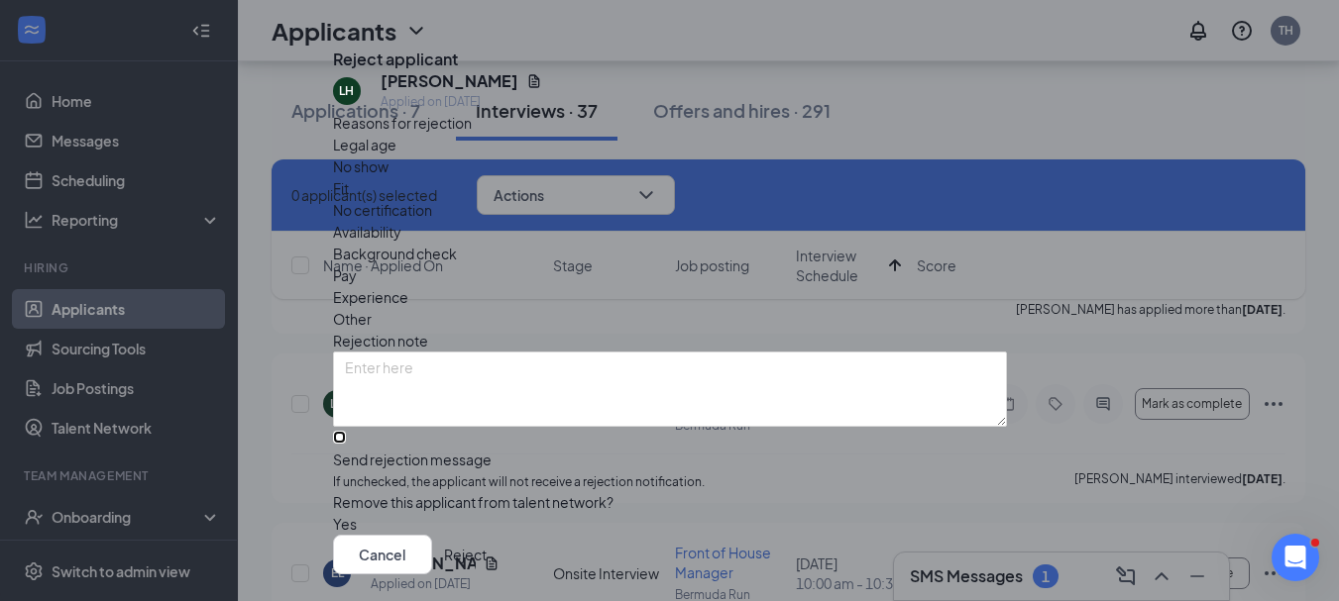
click at [346, 444] on input "Send rejection message If unchecked, the applicant will not receive a rejection…" at bounding box center [339, 437] width 13 height 13
checkbox input "true"
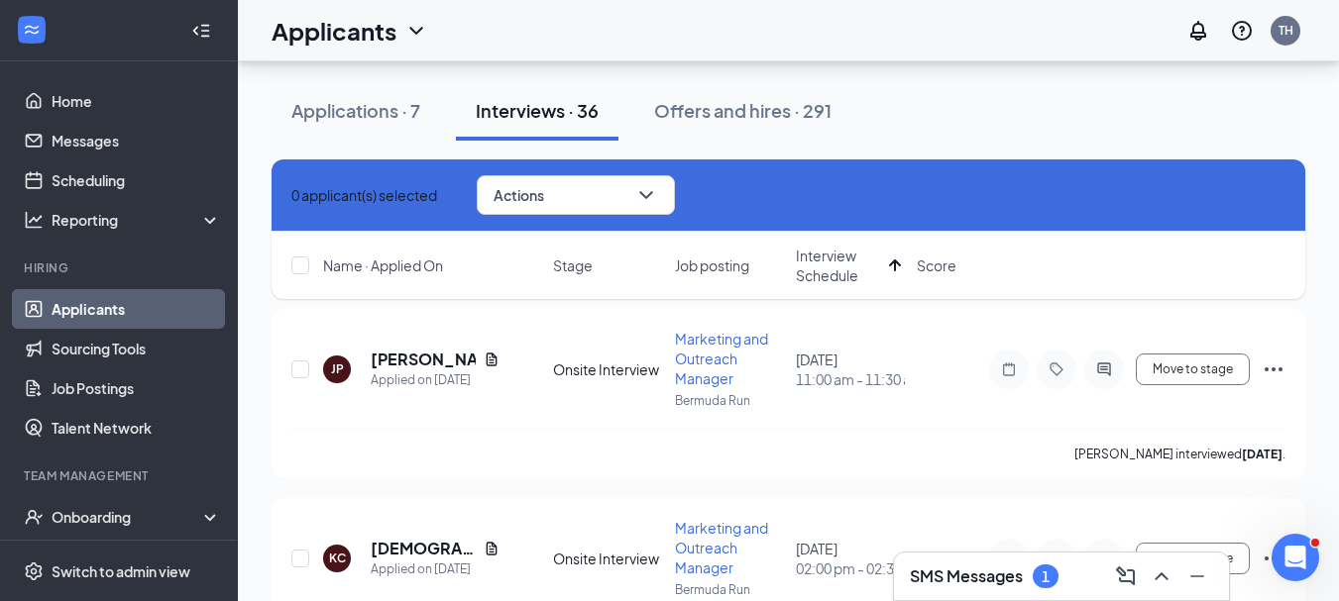
scroll to position [7060, 0]
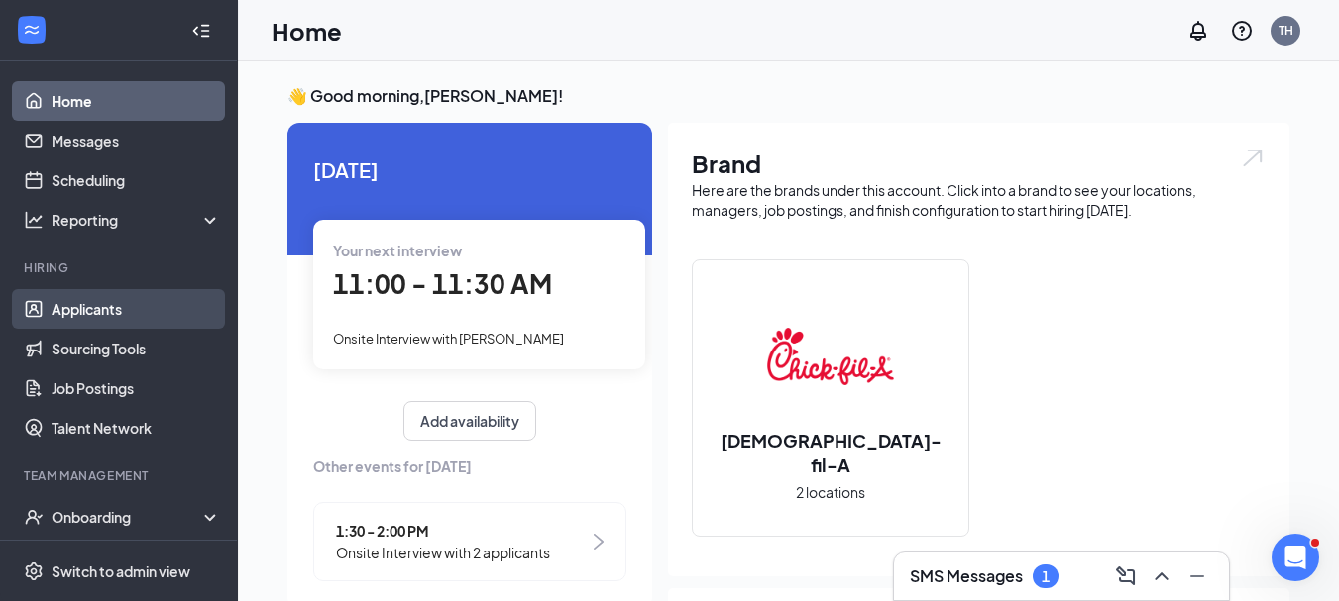
click at [121, 311] on link "Applicants" at bounding box center [136, 309] width 169 height 40
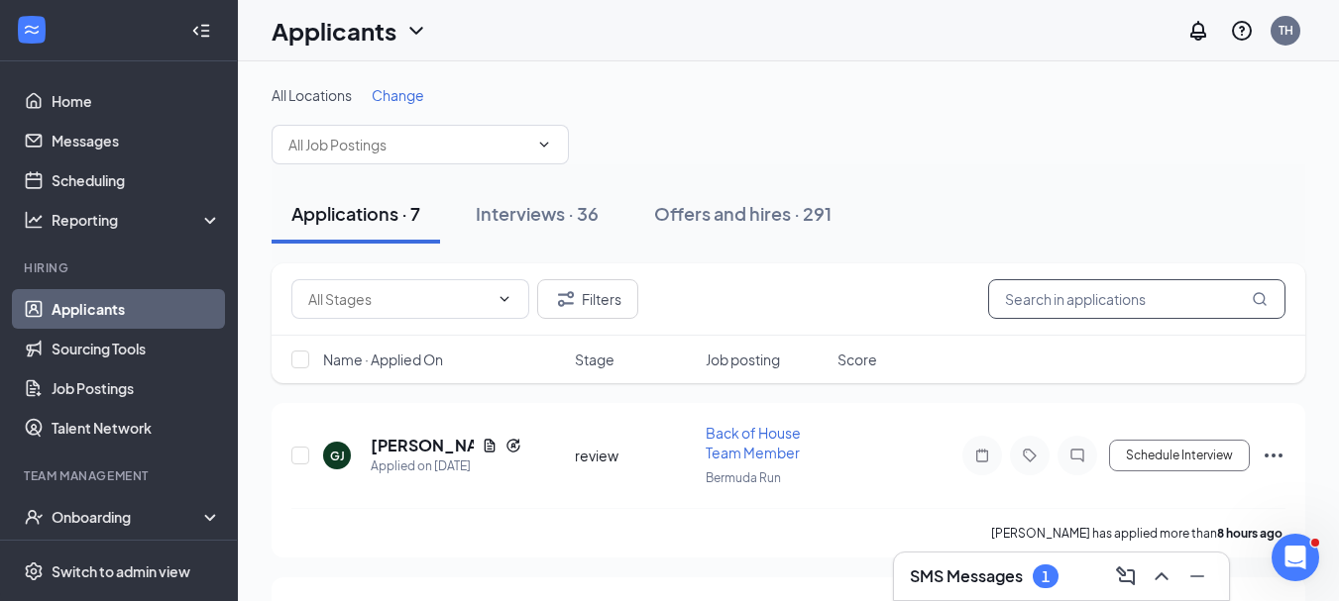
click at [1102, 291] on input "text" at bounding box center [1136, 299] width 297 height 40
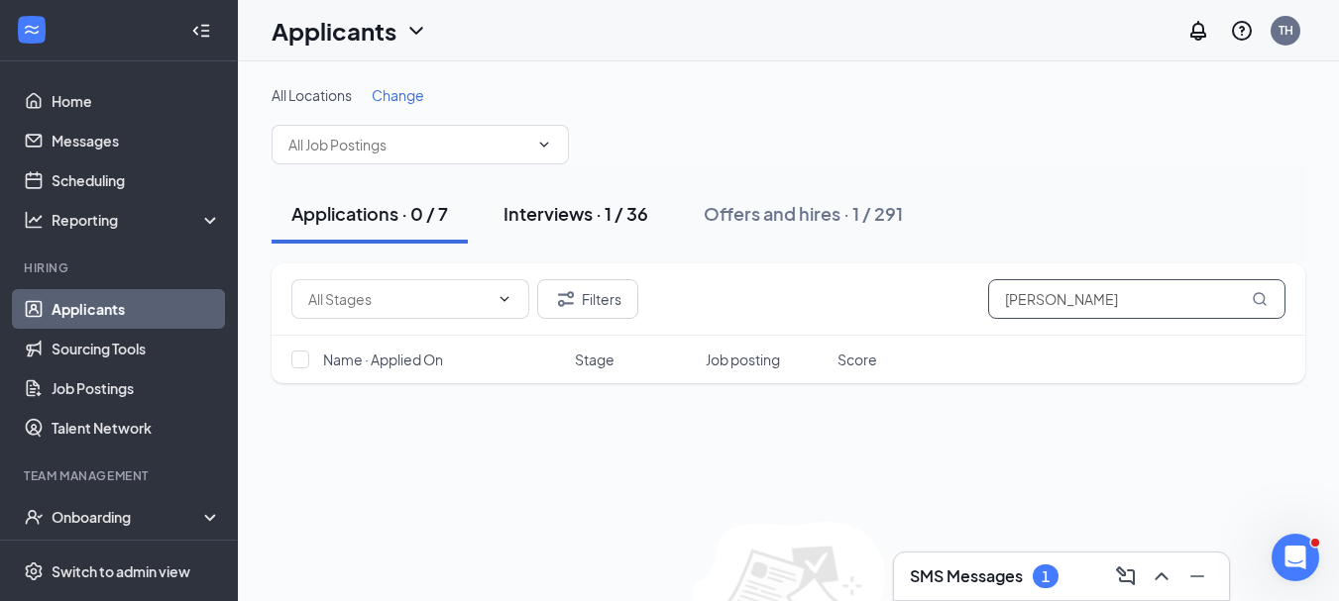
type input "[PERSON_NAME]"
click at [597, 219] on div "Interviews · 1 / 36" at bounding box center [575, 213] width 145 height 25
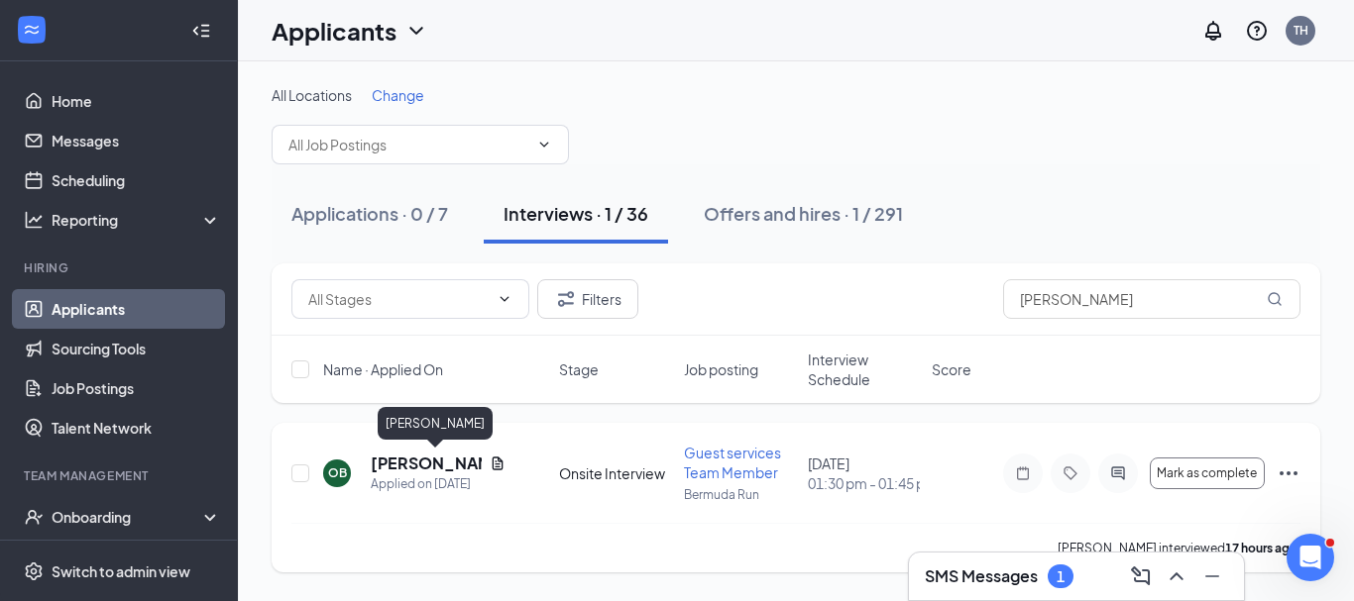
click at [466, 460] on h5 "[PERSON_NAME]" at bounding box center [426, 464] width 111 height 22
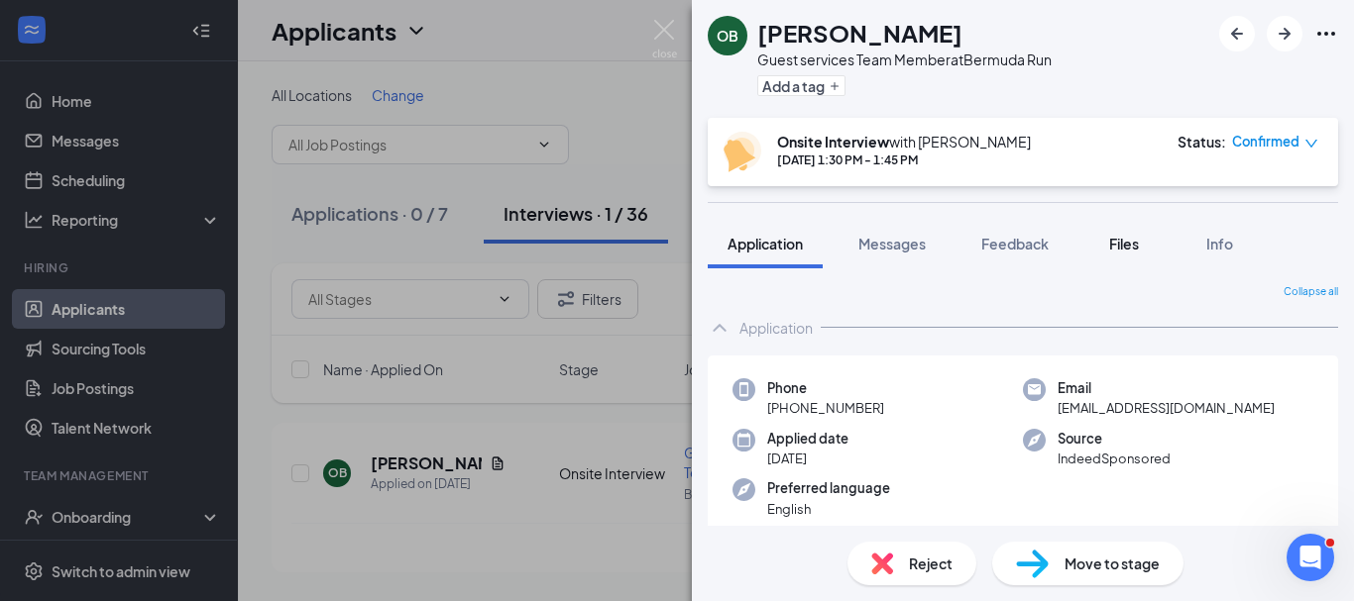
click at [1117, 247] on span "Files" at bounding box center [1124, 244] width 30 height 18
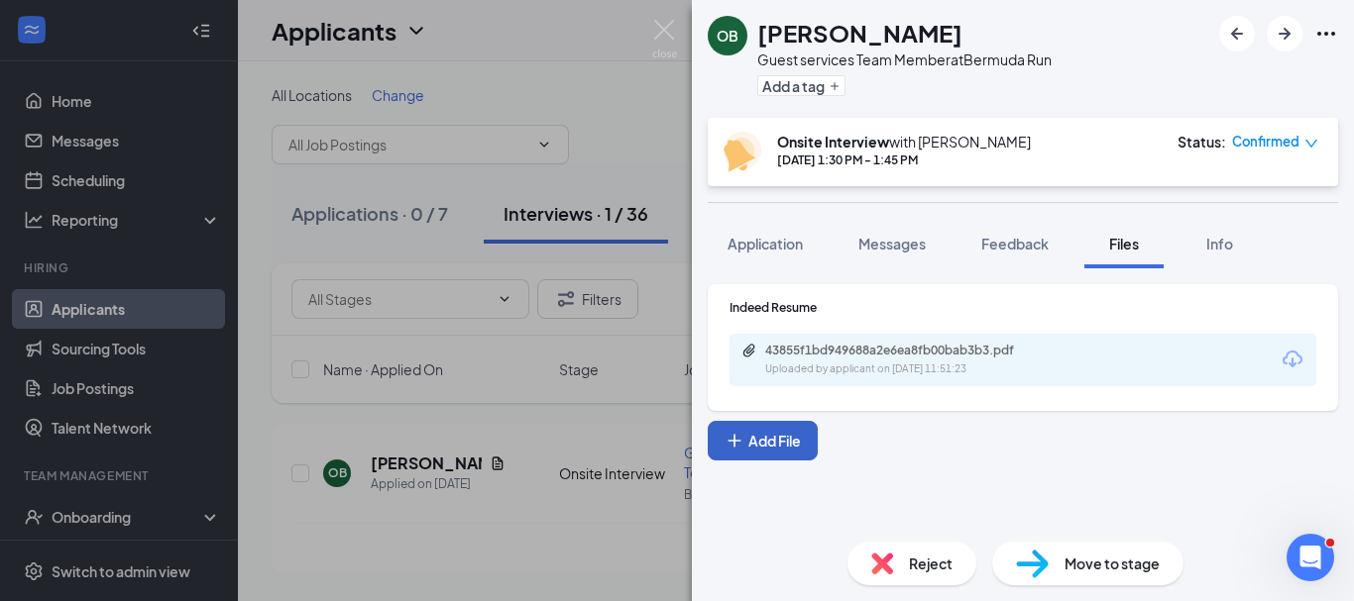
click at [788, 442] on button "Add File" at bounding box center [763, 441] width 110 height 40
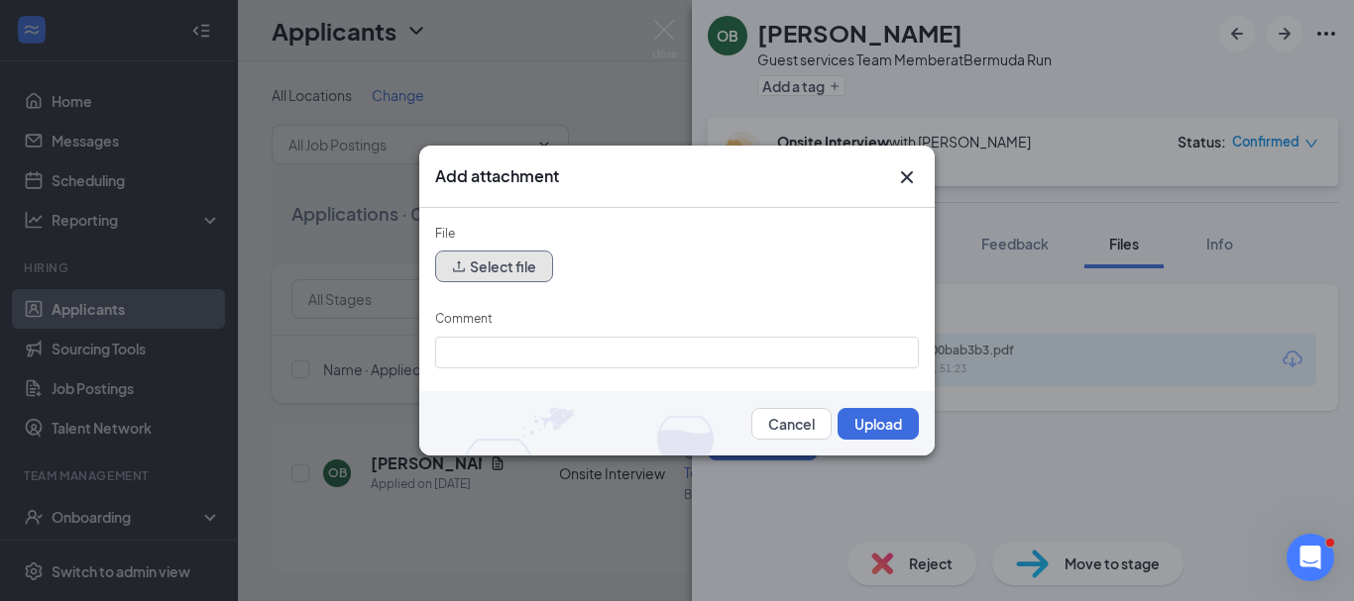
click at [510, 266] on button "Select file" at bounding box center [494, 267] width 118 height 32
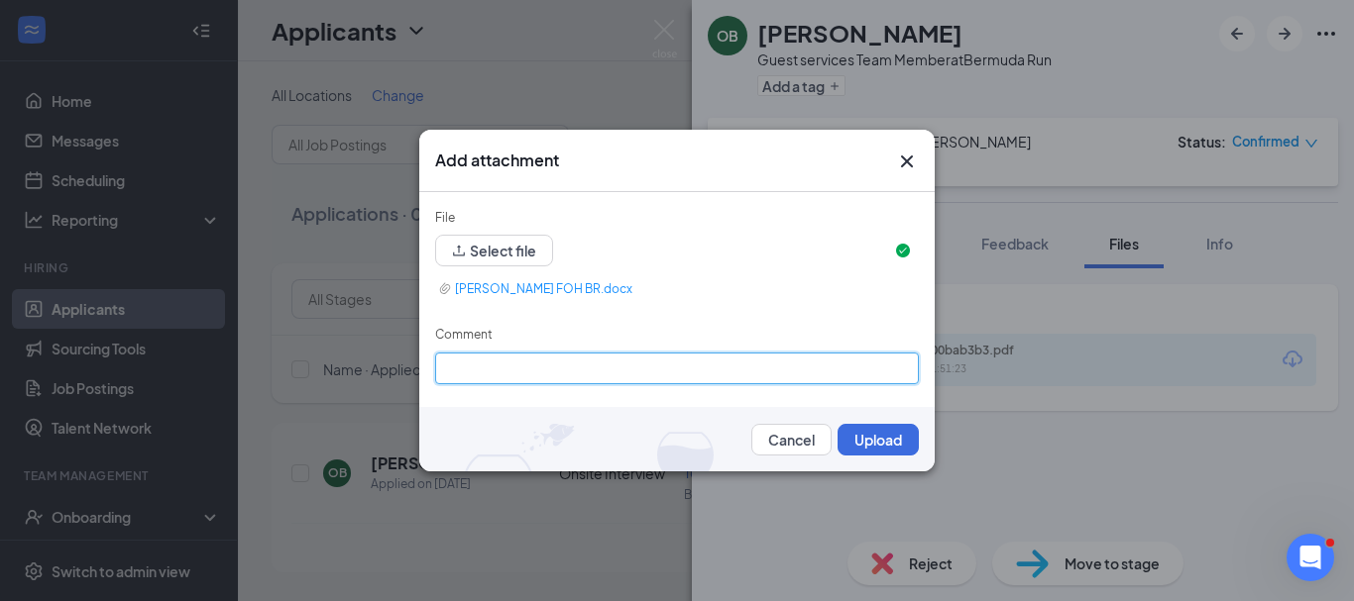
click at [524, 372] on input "Comment" at bounding box center [677, 369] width 484 height 32
type input "Thom's interview"
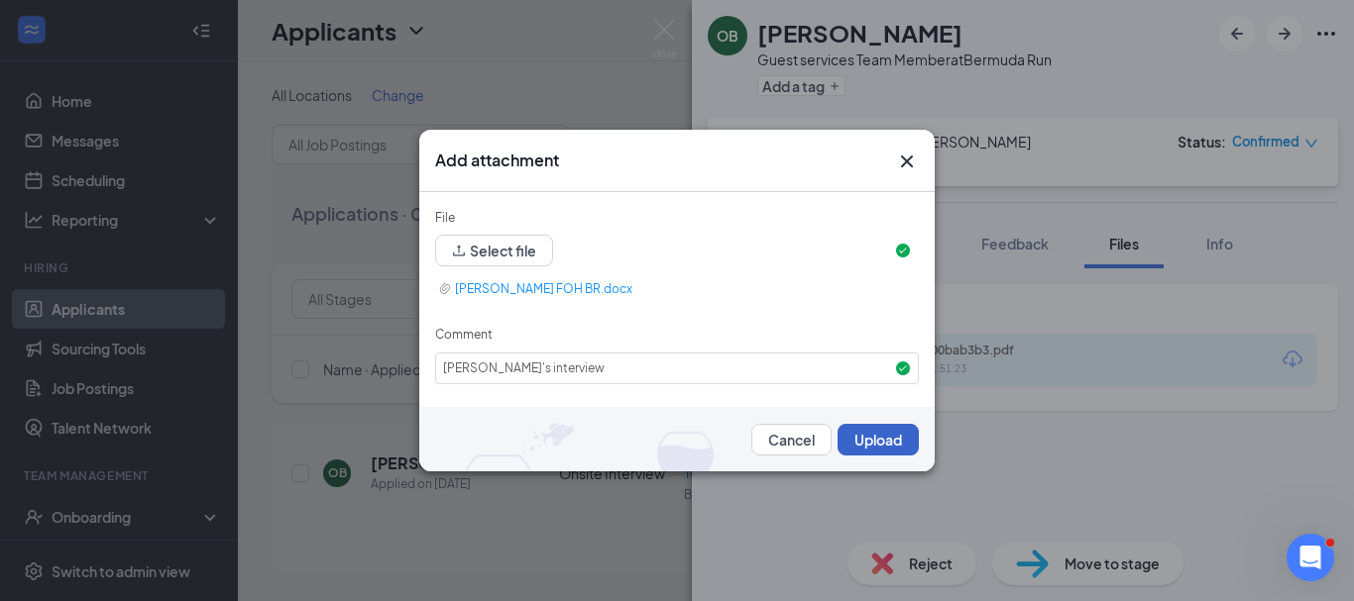
click at [879, 443] on button "Upload" at bounding box center [877, 440] width 81 height 32
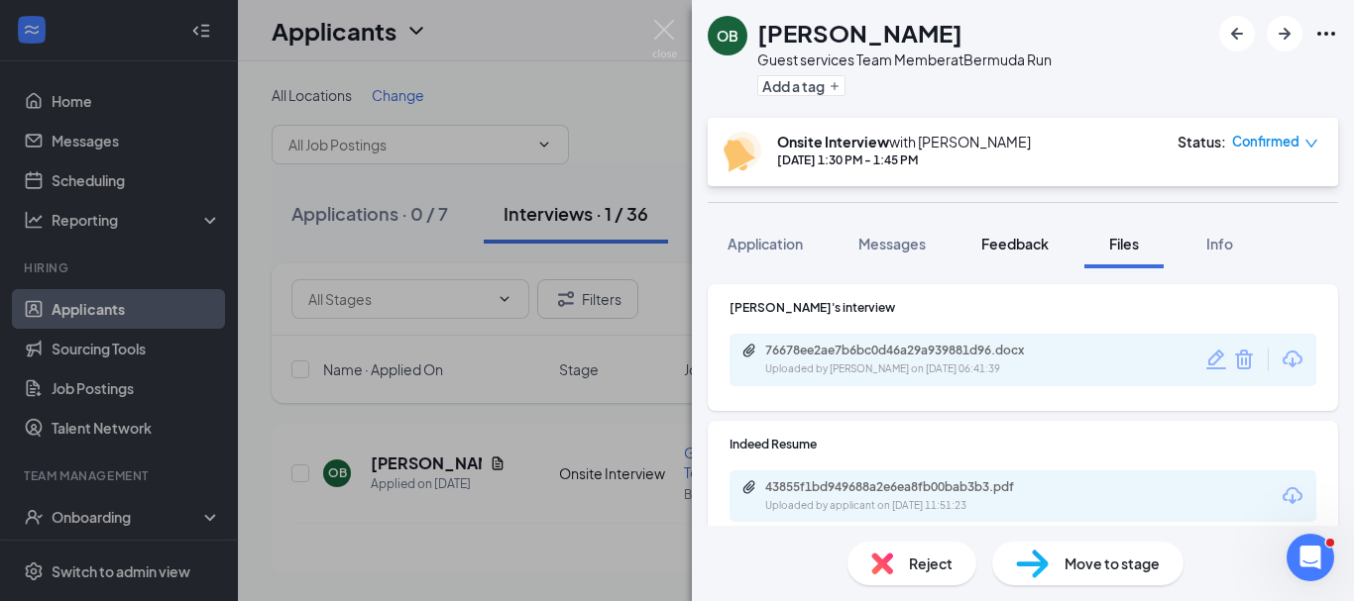
click at [1006, 241] on span "Feedback" at bounding box center [1014, 244] width 67 height 18
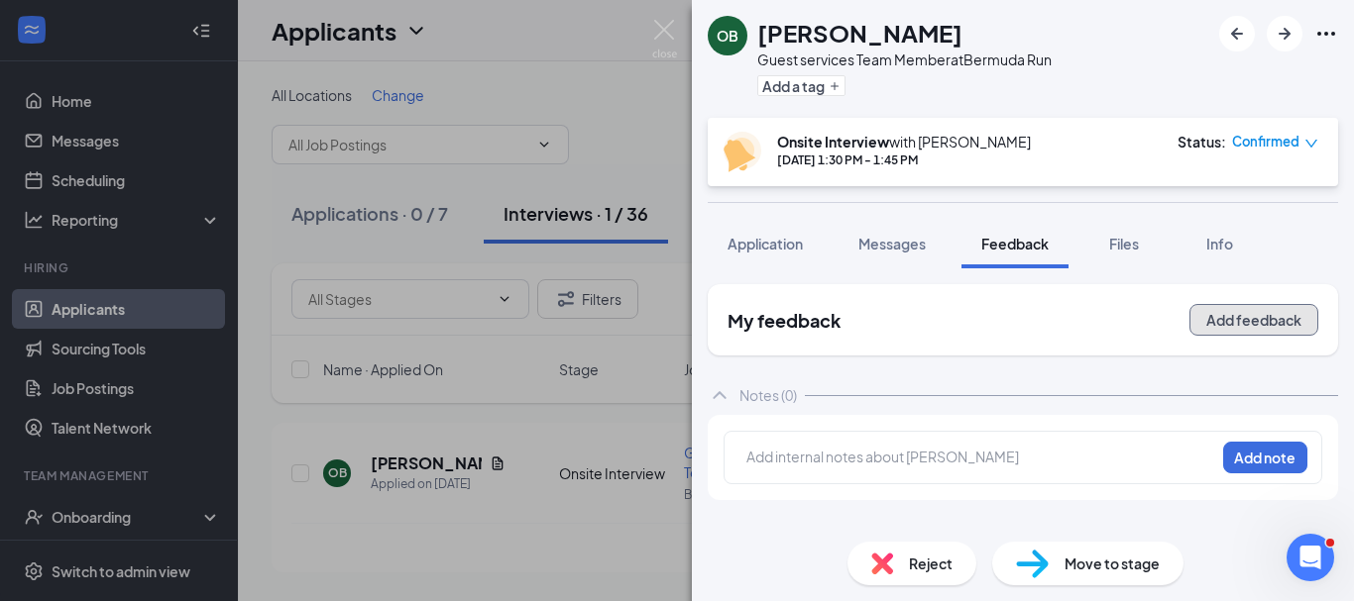
click at [1226, 319] on button "Add feedback" at bounding box center [1253, 320] width 129 height 32
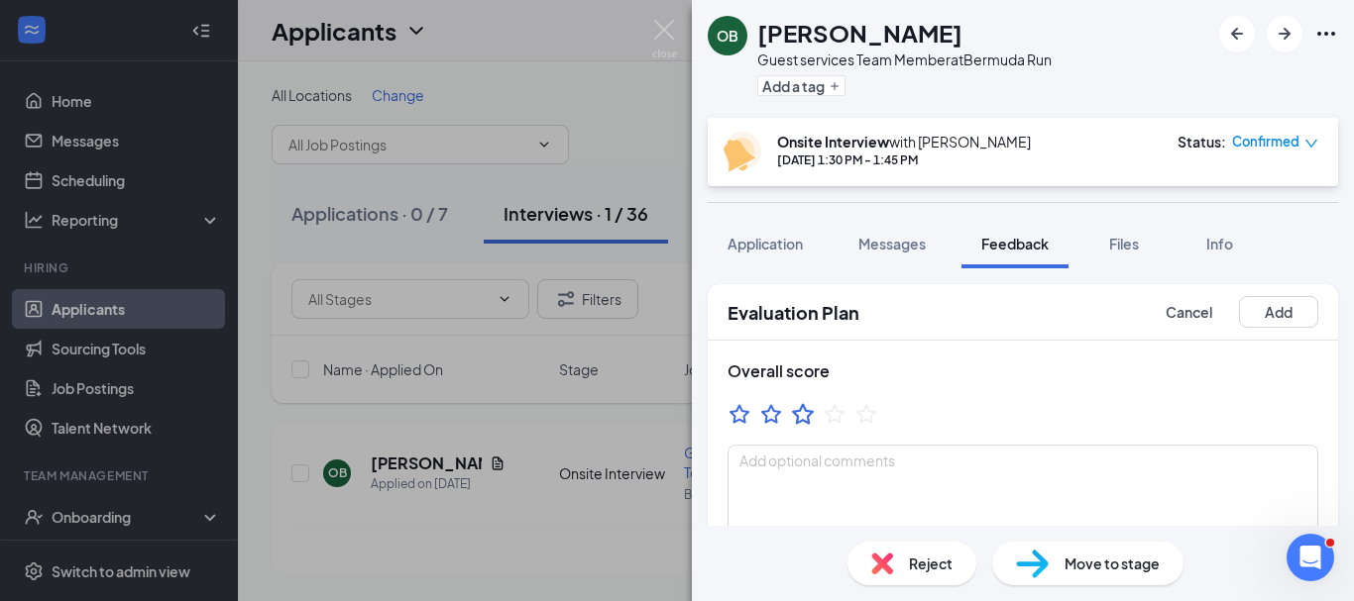
click at [807, 413] on icon "StarBorder" at bounding box center [803, 414] width 26 height 26
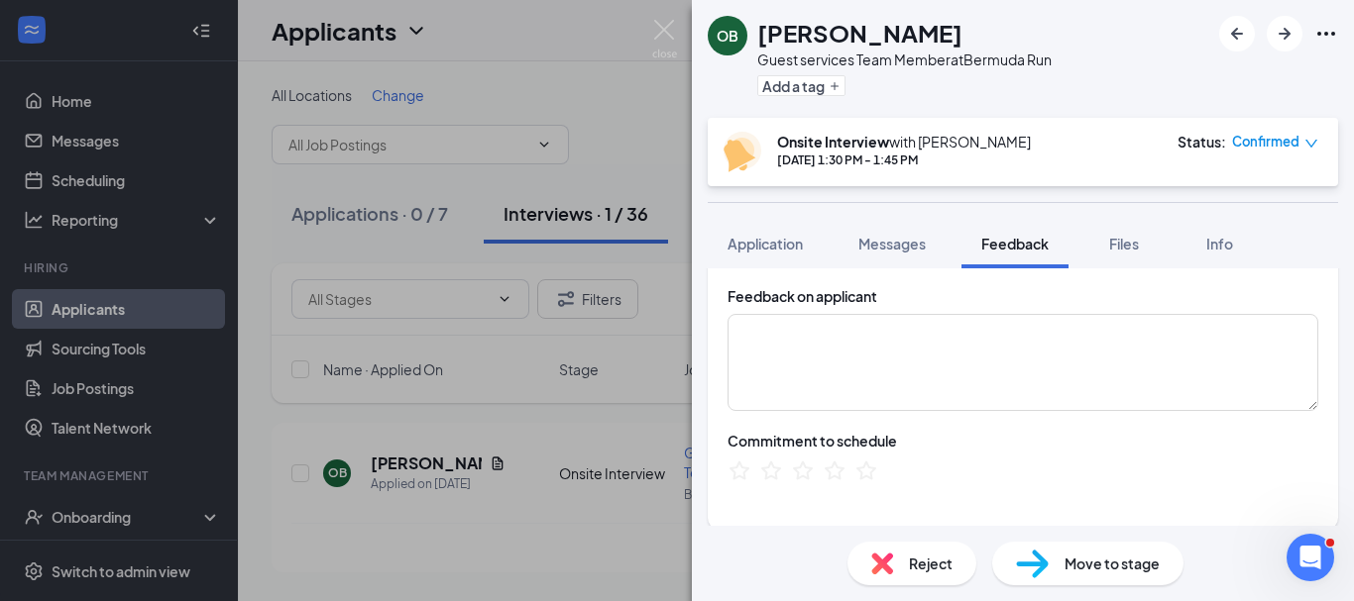
scroll to position [296, 0]
click at [808, 477] on icon "StarBorder" at bounding box center [803, 470] width 22 height 21
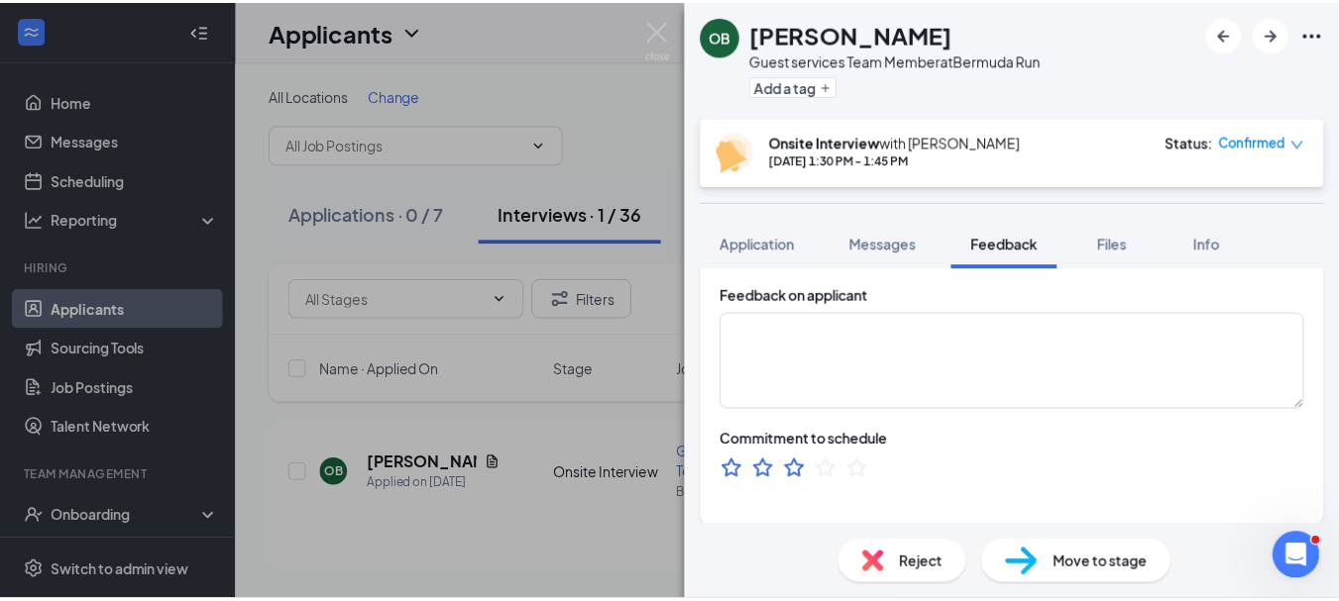
scroll to position [0, 0]
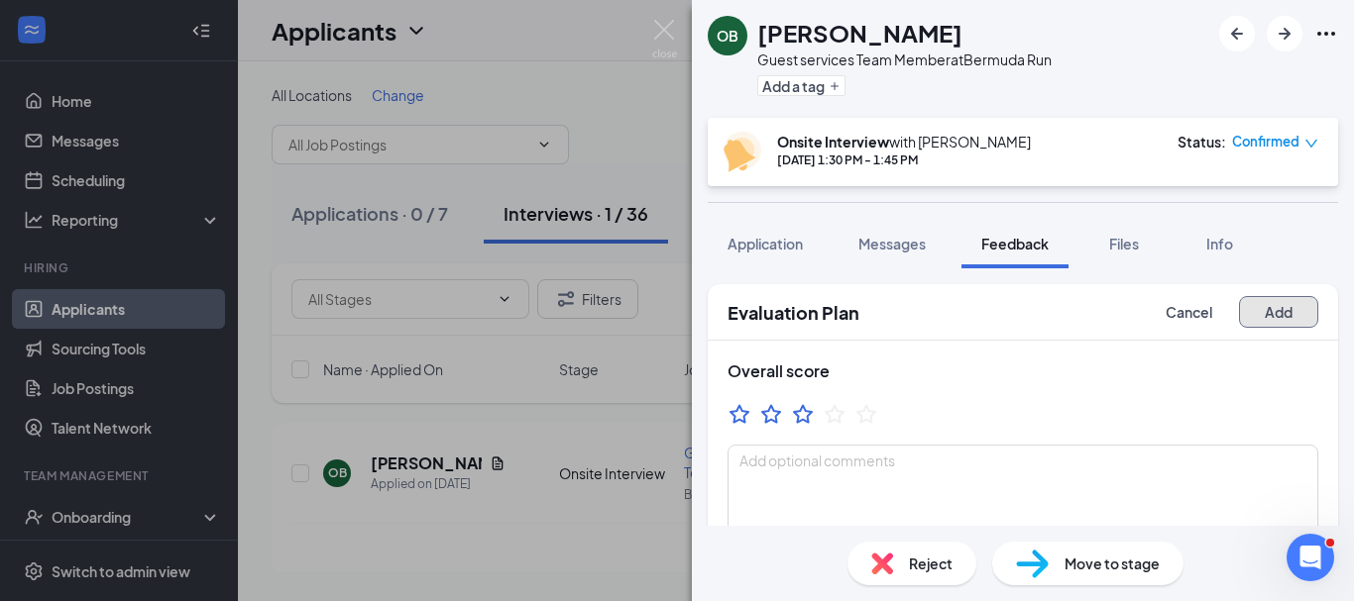
click at [1270, 317] on button "Add" at bounding box center [1278, 312] width 79 height 32
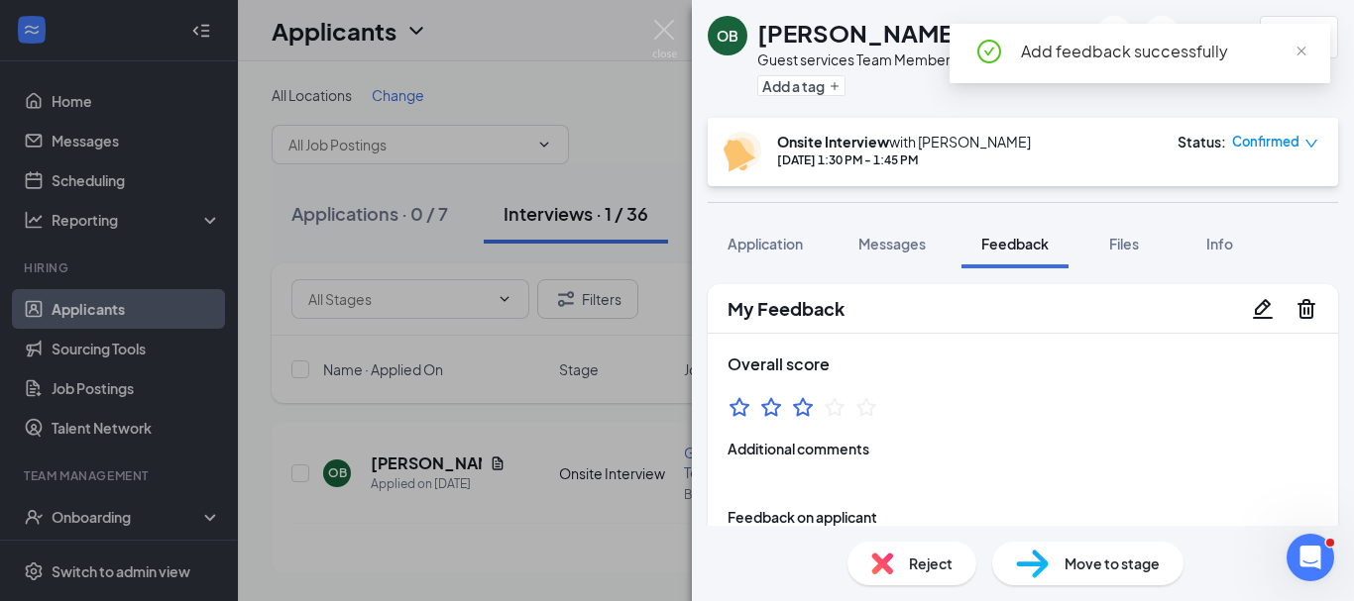
click at [659, 123] on div "OB Oliver Bremer Guest services Team Member at Bermuda Run Add a tag 3.0 Onsite…" at bounding box center [677, 300] width 1354 height 601
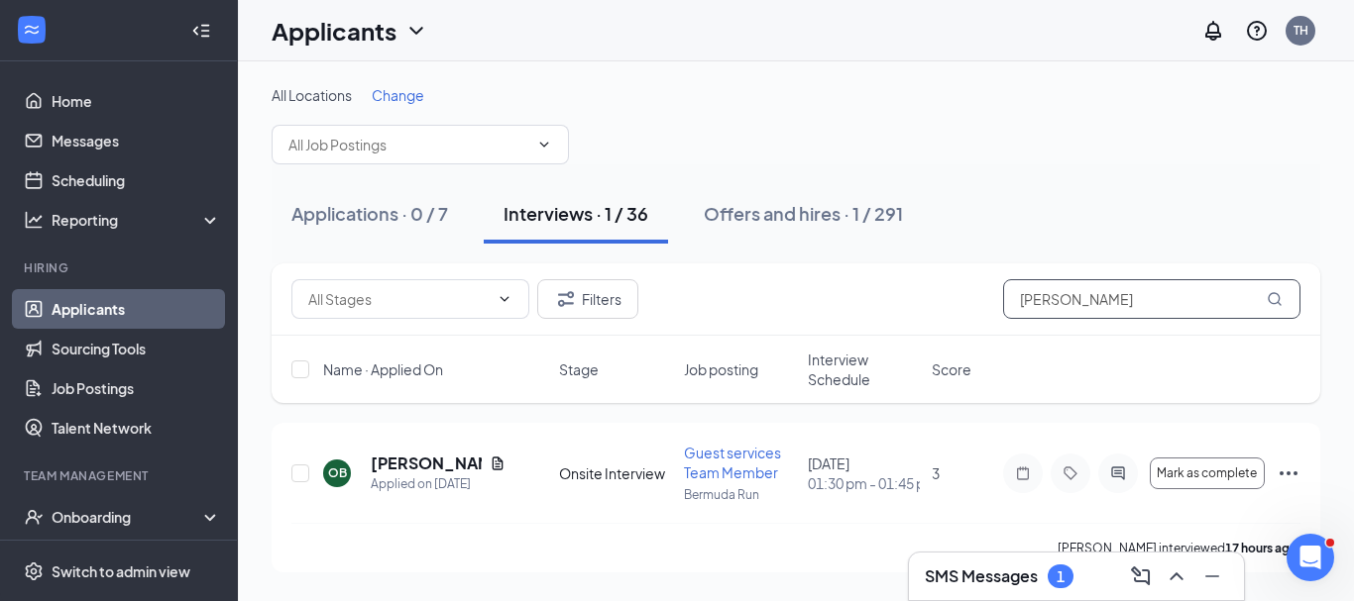
click at [1073, 296] on input "oliver" at bounding box center [1151, 299] width 297 height 40
type input "o"
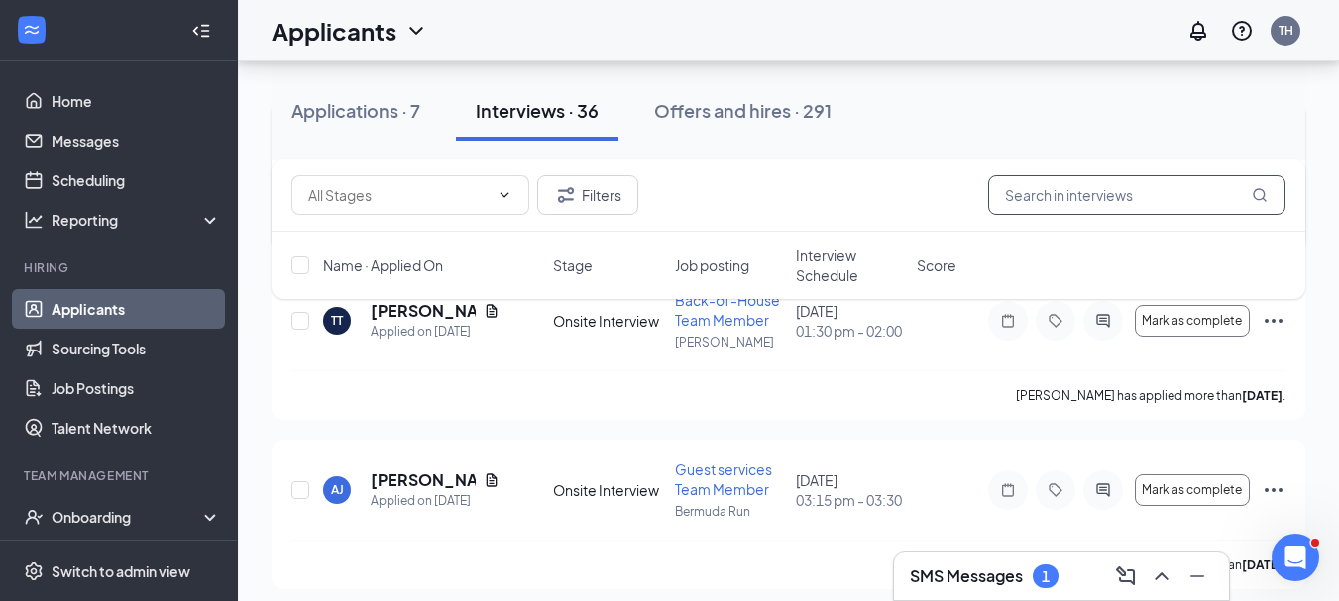
scroll to position [243, 0]
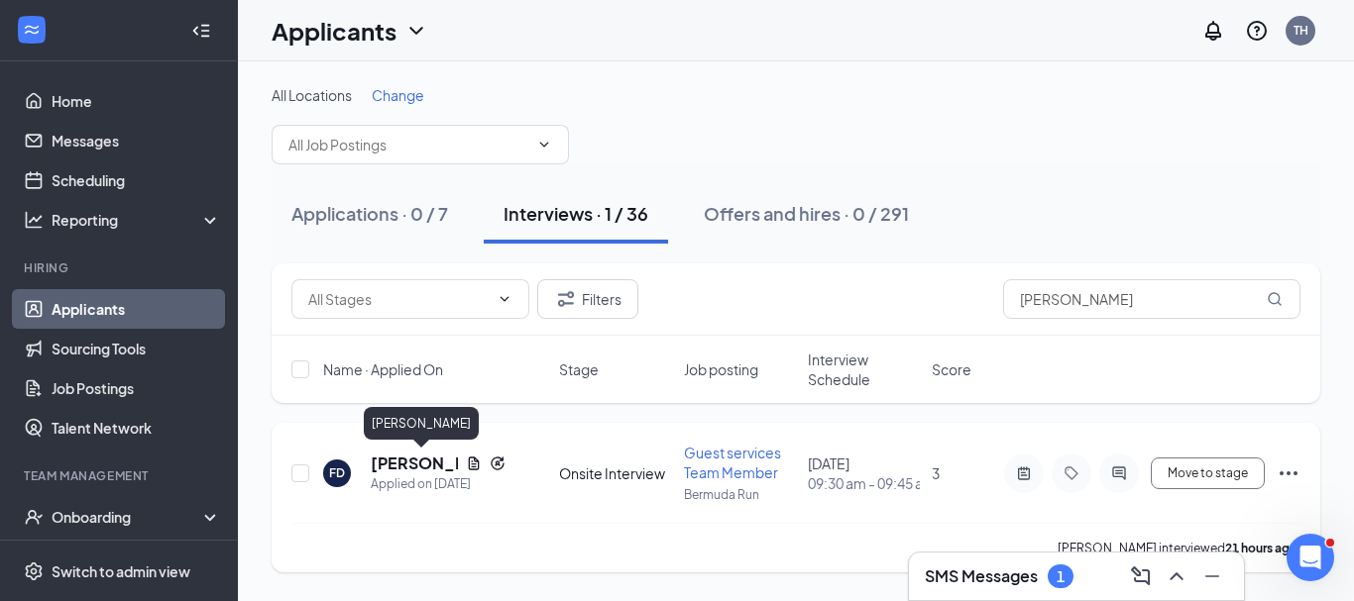
click at [410, 457] on h5 "[PERSON_NAME]" at bounding box center [414, 464] width 87 height 22
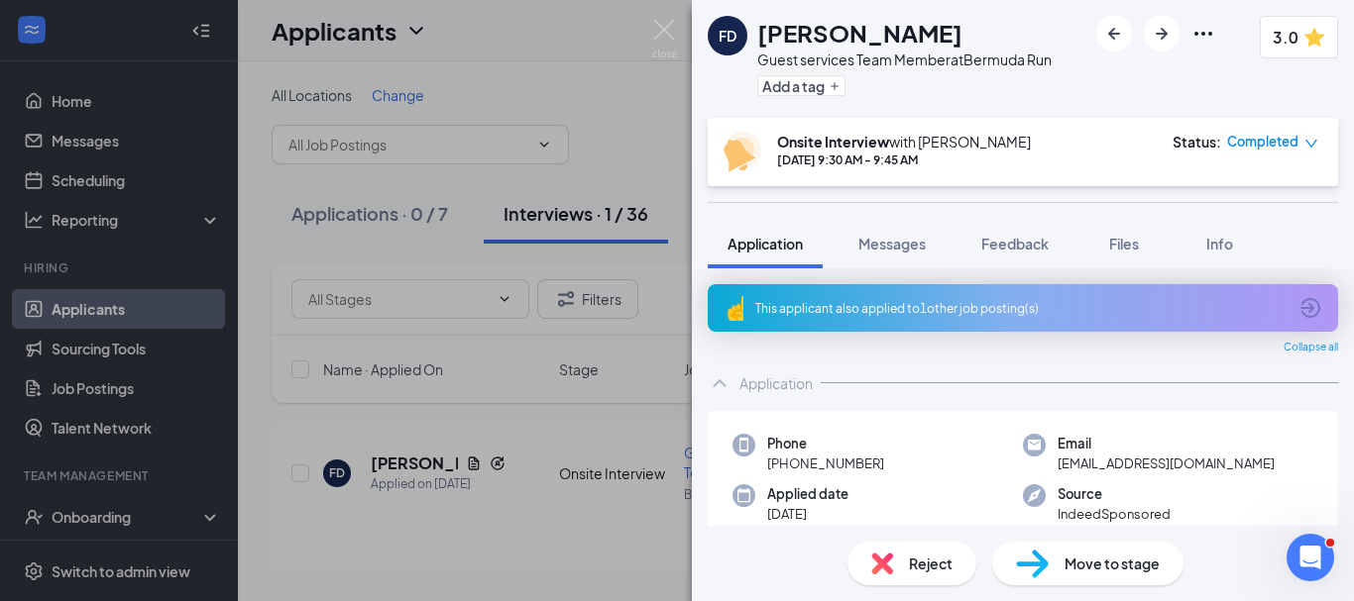
click at [642, 418] on div "FD Francis Docimo Guest services Team Member at Bermuda Run Add a tag 3.0 Onsit…" at bounding box center [677, 300] width 1354 height 601
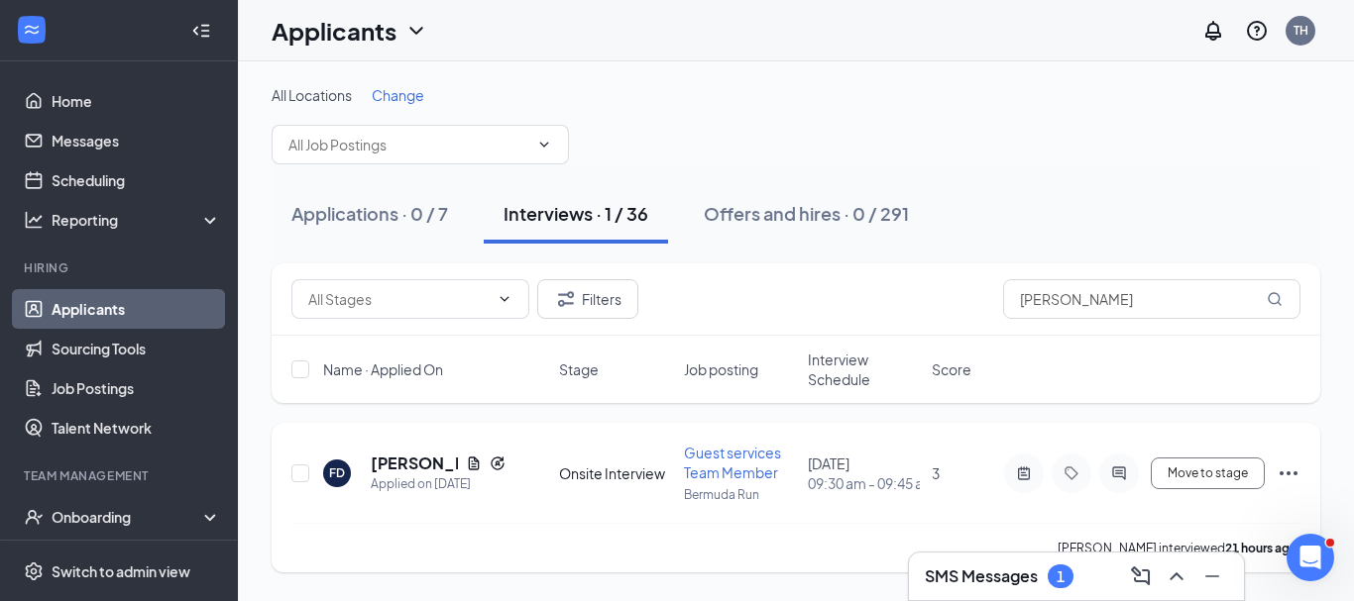
click at [1287, 476] on icon "Ellipses" at bounding box center [1288, 474] width 24 height 24
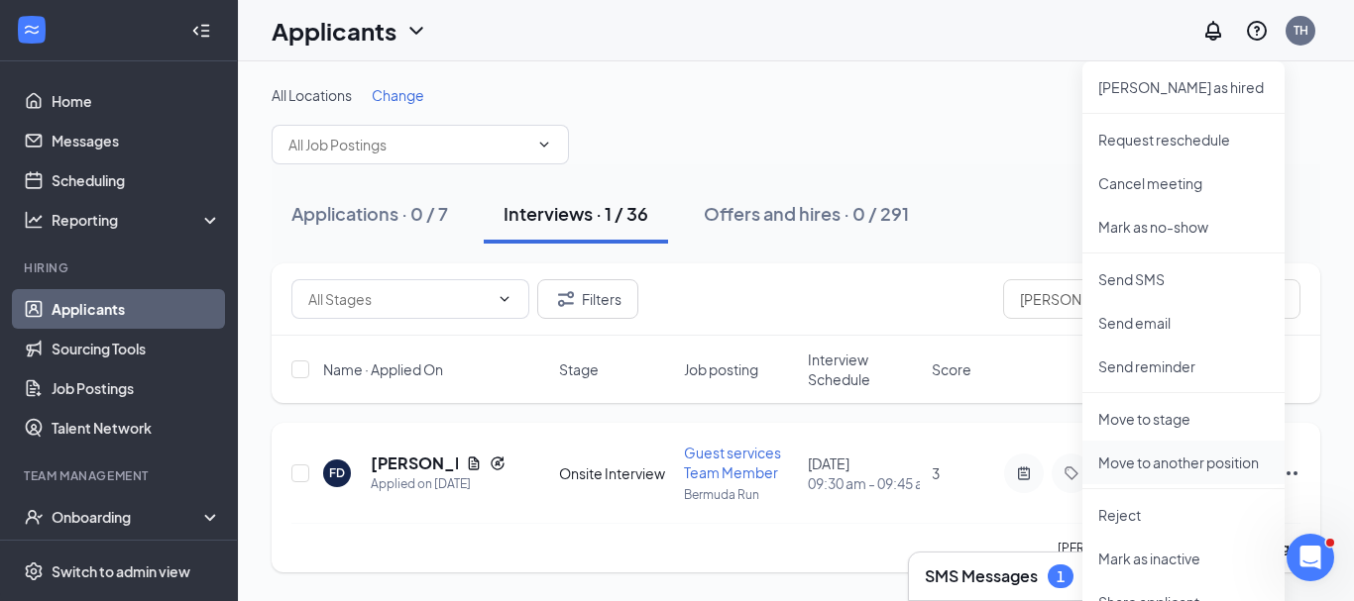
click at [1184, 465] on p "Move to another position" at bounding box center [1183, 463] width 170 height 20
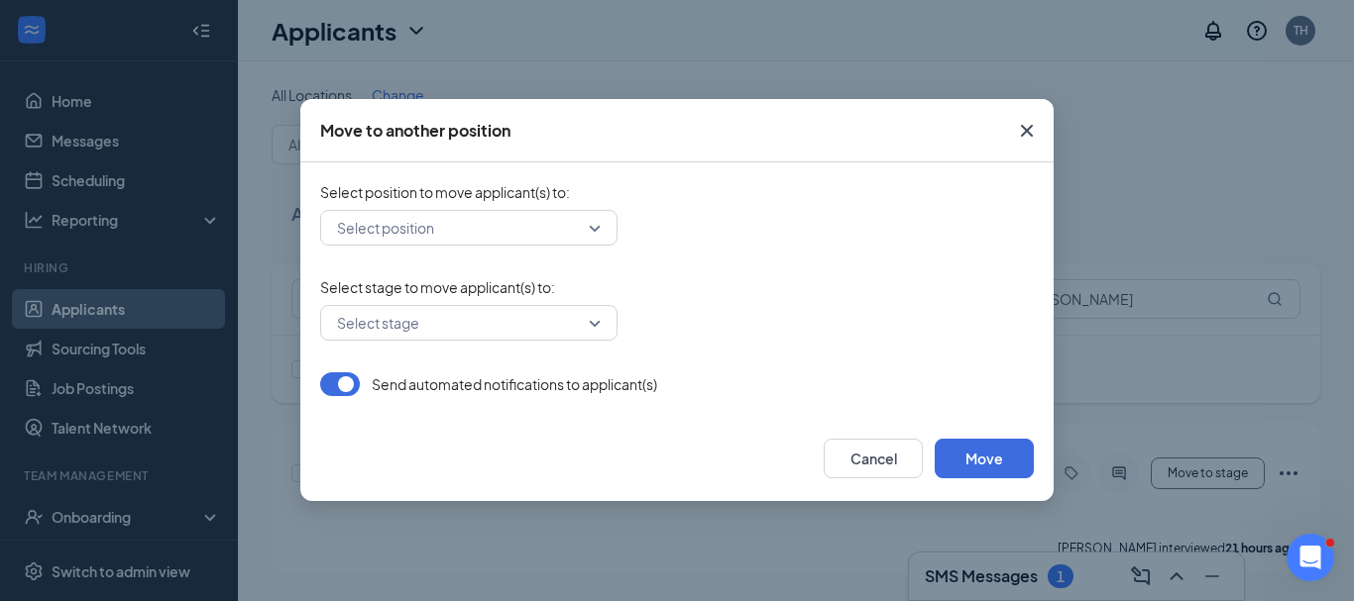
click at [329, 383] on button "button" at bounding box center [340, 385] width 40 height 24
click at [592, 227] on div "Select position" at bounding box center [468, 228] width 297 height 36
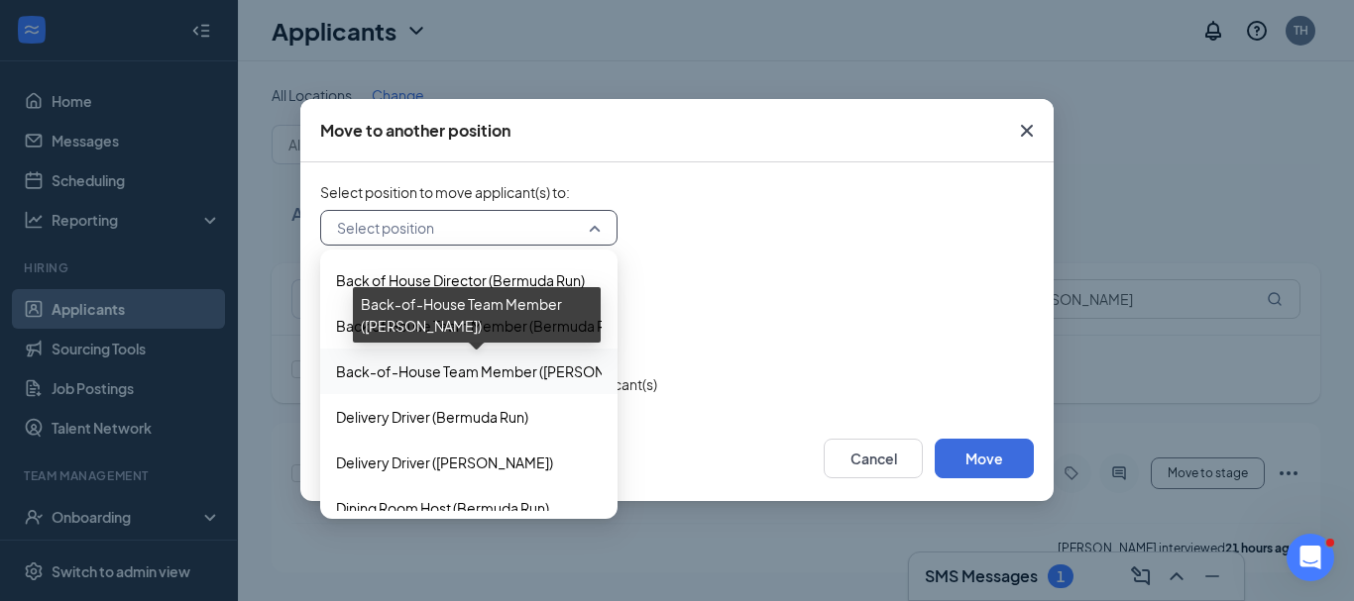
click at [513, 373] on span "Back-of-House Team Member (Clemmons)" at bounding box center [498, 372] width 324 height 22
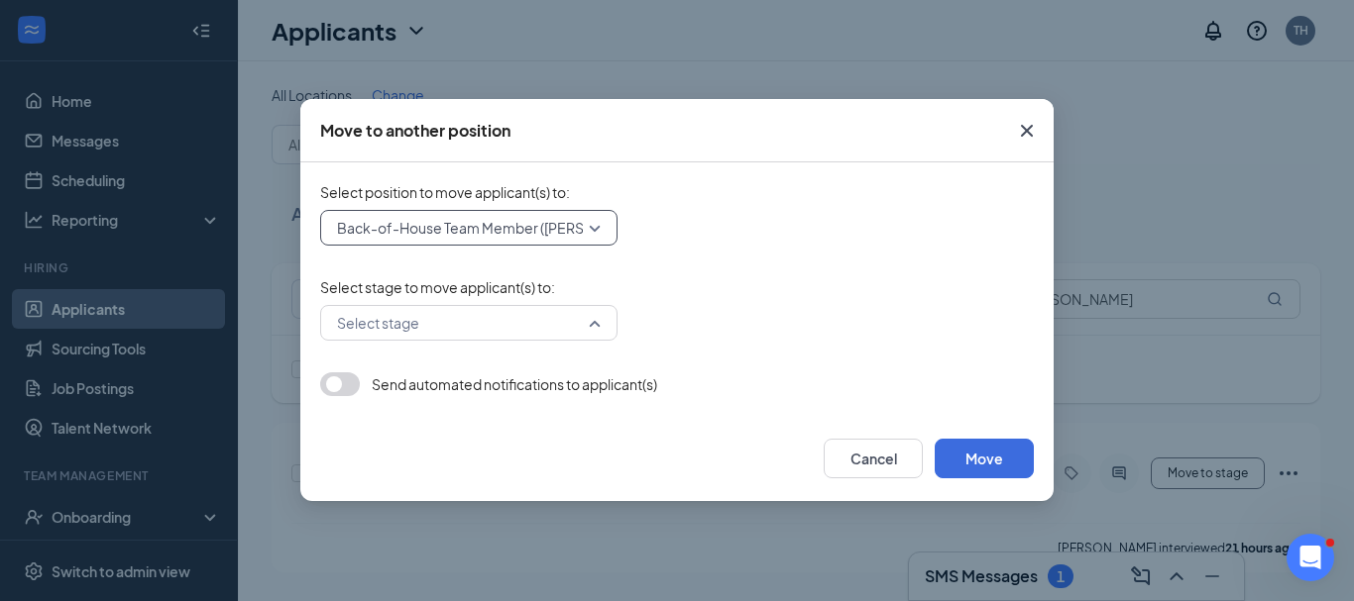
click at [592, 322] on div "Select stage" at bounding box center [468, 323] width 297 height 36
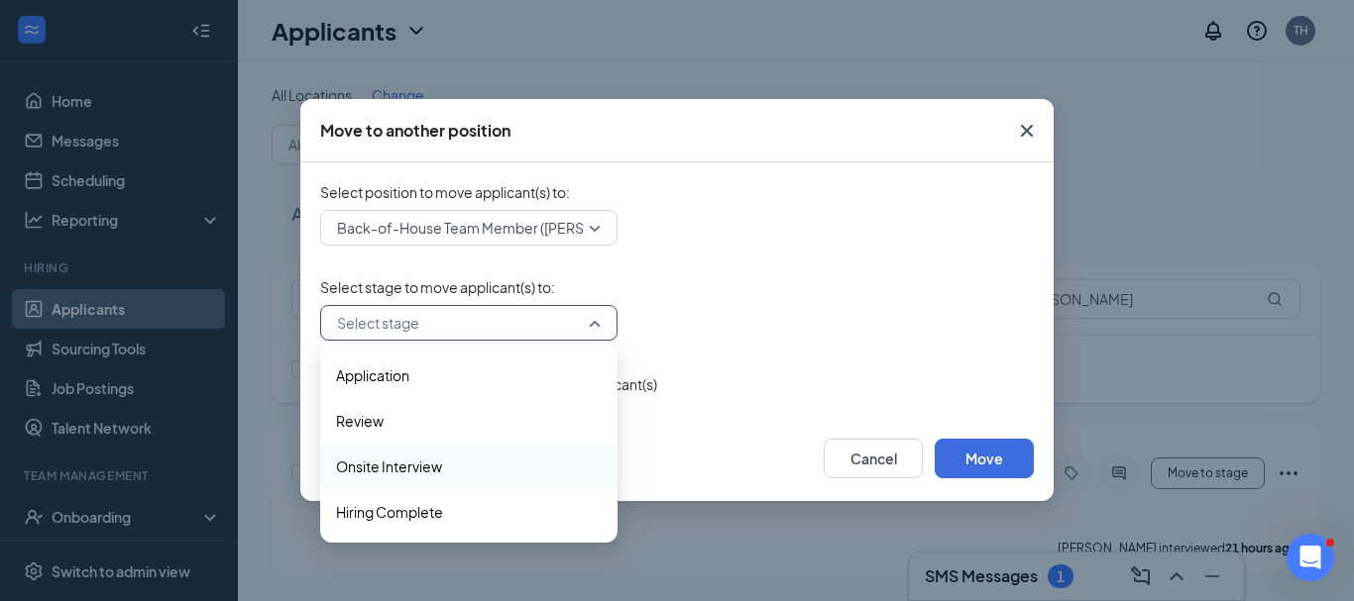
click at [382, 467] on span "Onsite Interview" at bounding box center [389, 467] width 106 height 22
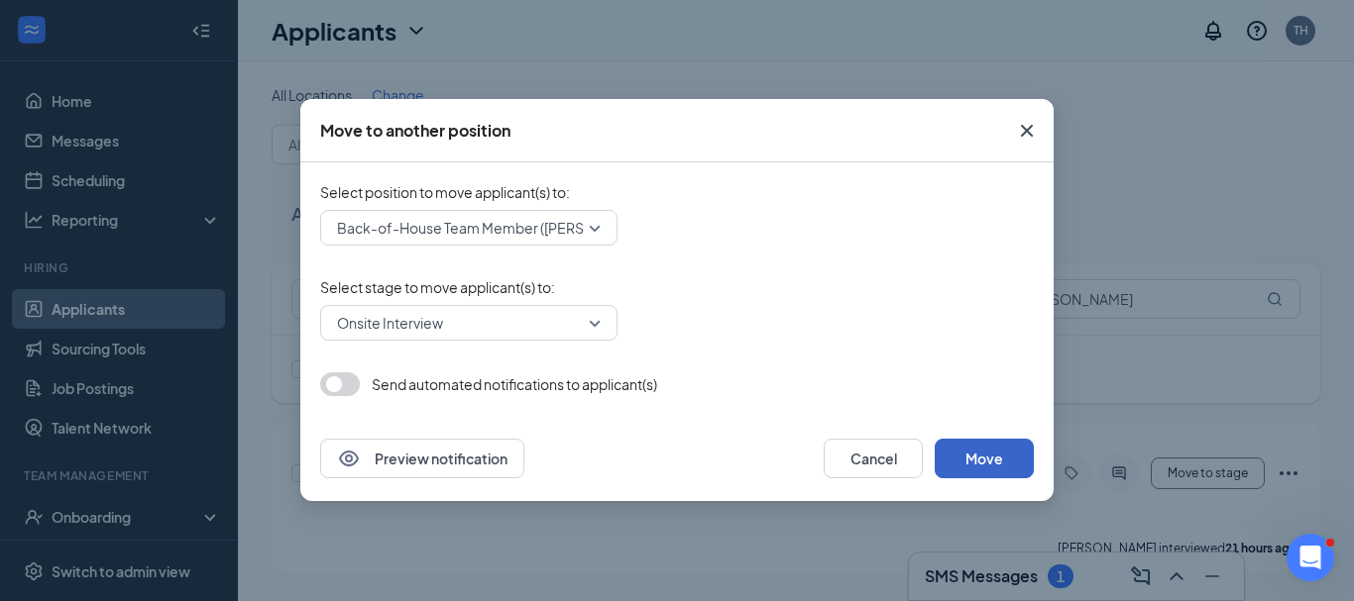
click at [985, 454] on button "Move" at bounding box center [983, 459] width 99 height 40
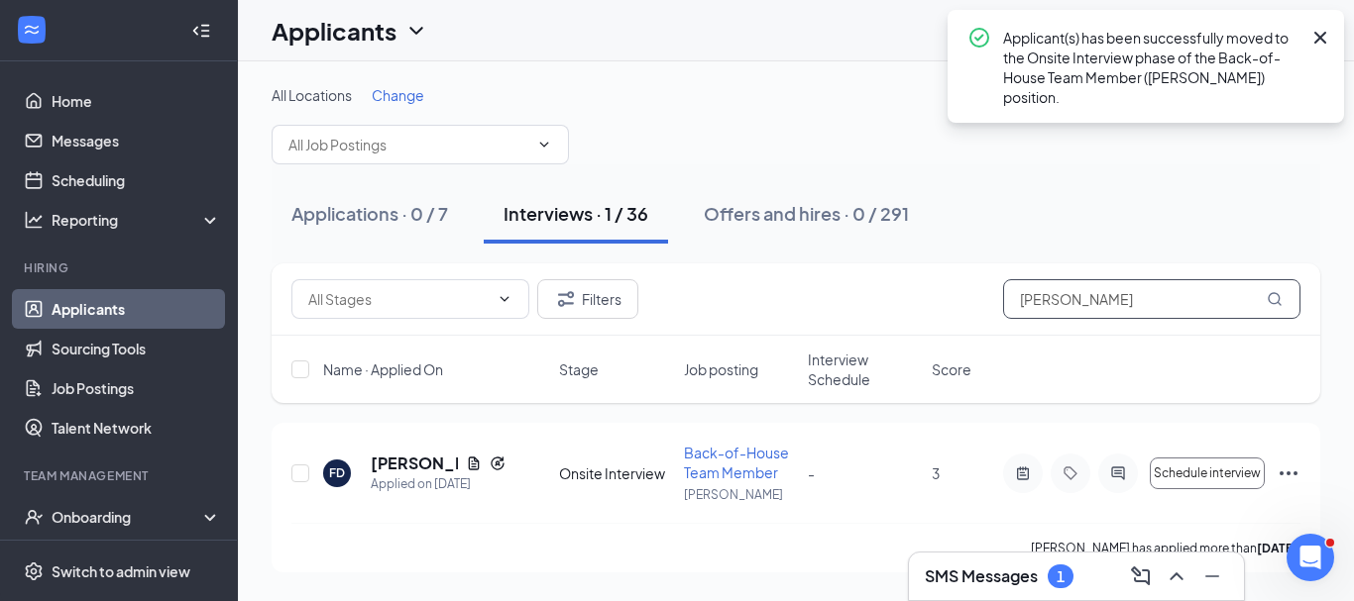
click at [1110, 301] on input "Francis" at bounding box center [1151, 299] width 297 height 40
type input "F"
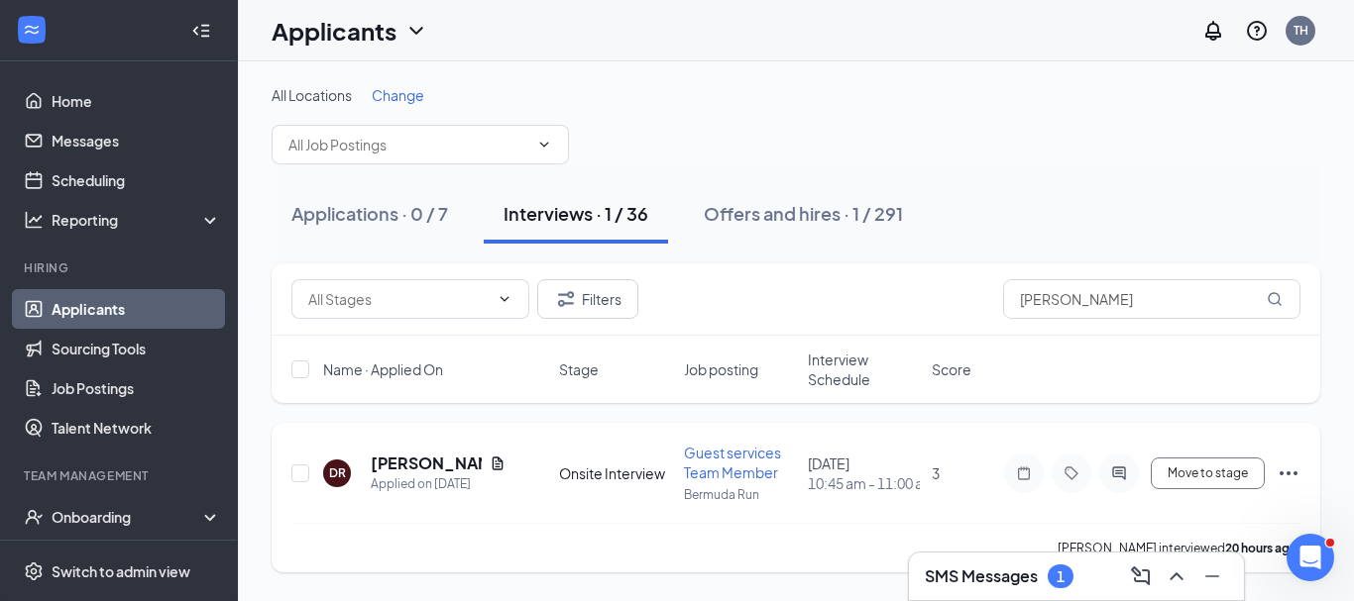
click at [1289, 471] on icon "Ellipses" at bounding box center [1288, 474] width 24 height 24
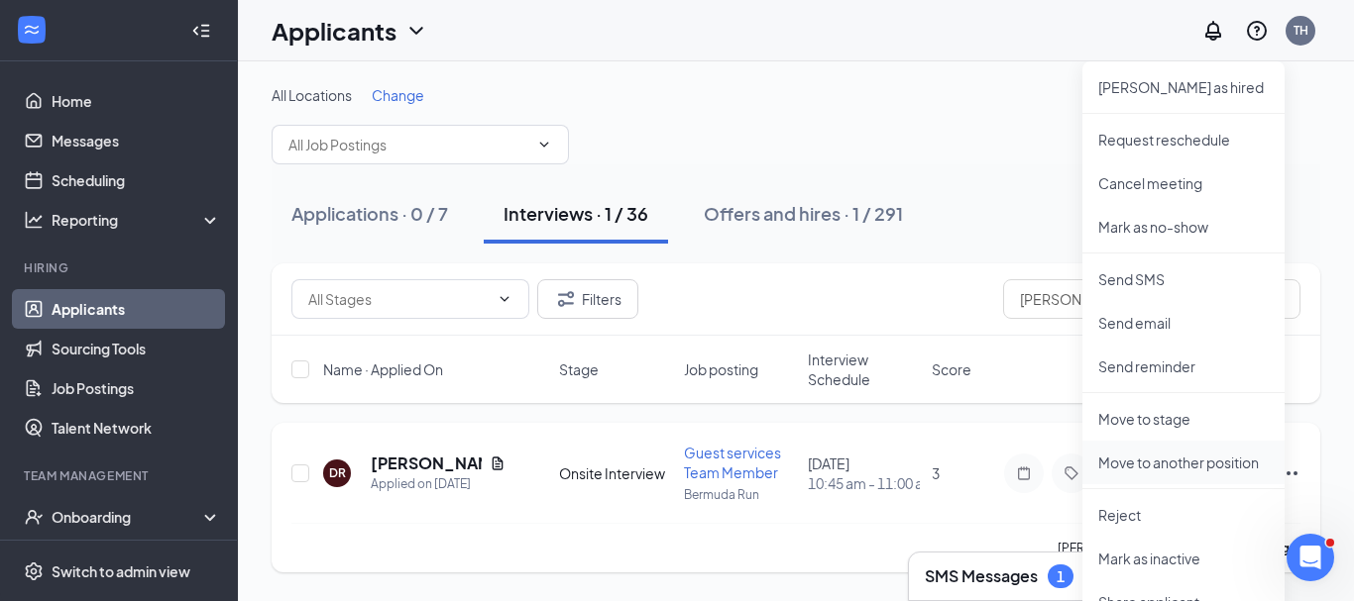
click at [1196, 465] on p "Move to another position" at bounding box center [1183, 463] width 170 height 20
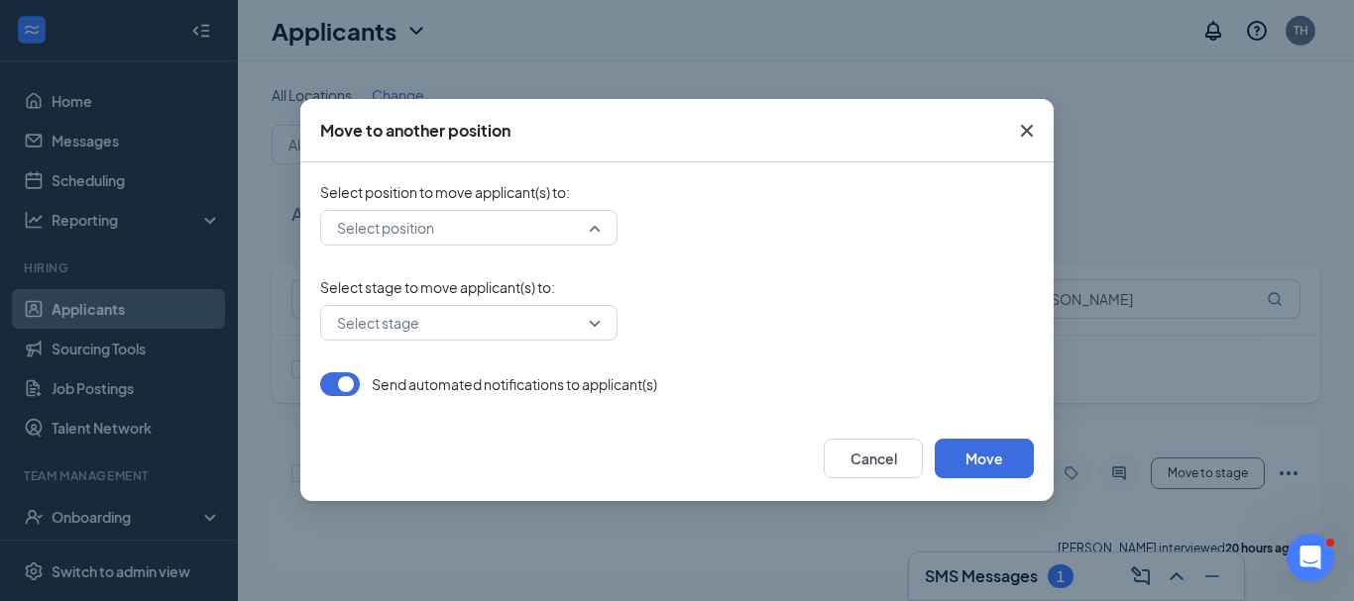
click at [592, 229] on div "Select position" at bounding box center [468, 228] width 297 height 36
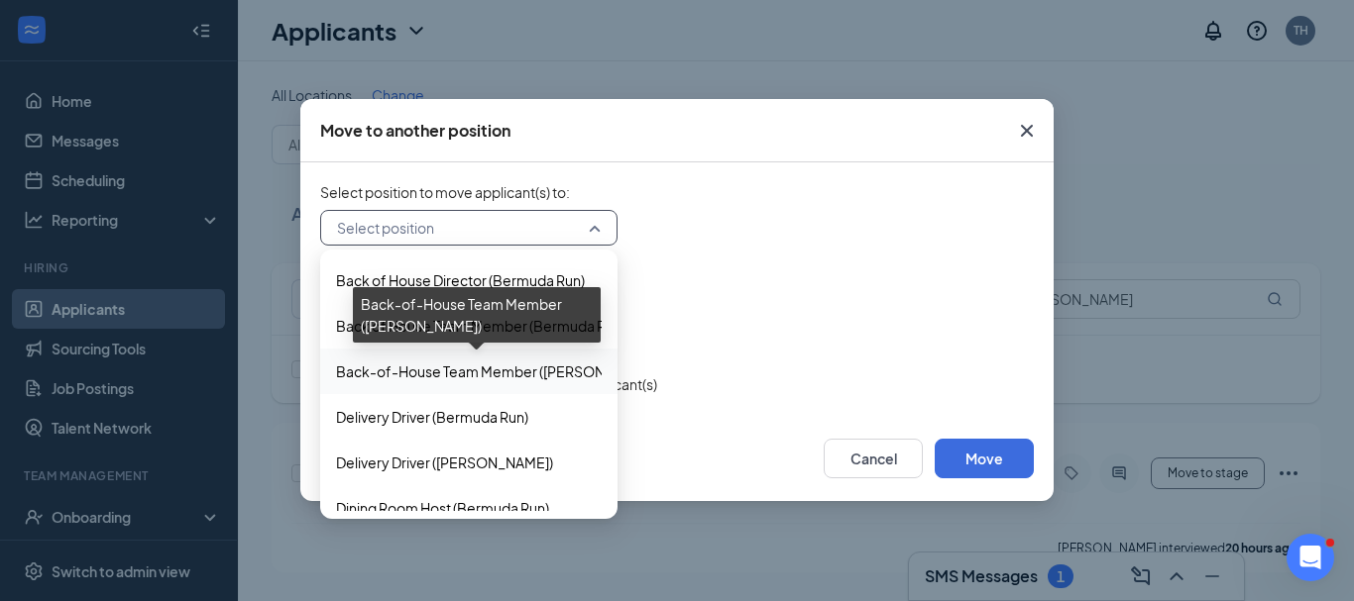
click at [523, 376] on span "Back-of-House Team Member (Clemmons)" at bounding box center [498, 372] width 324 height 22
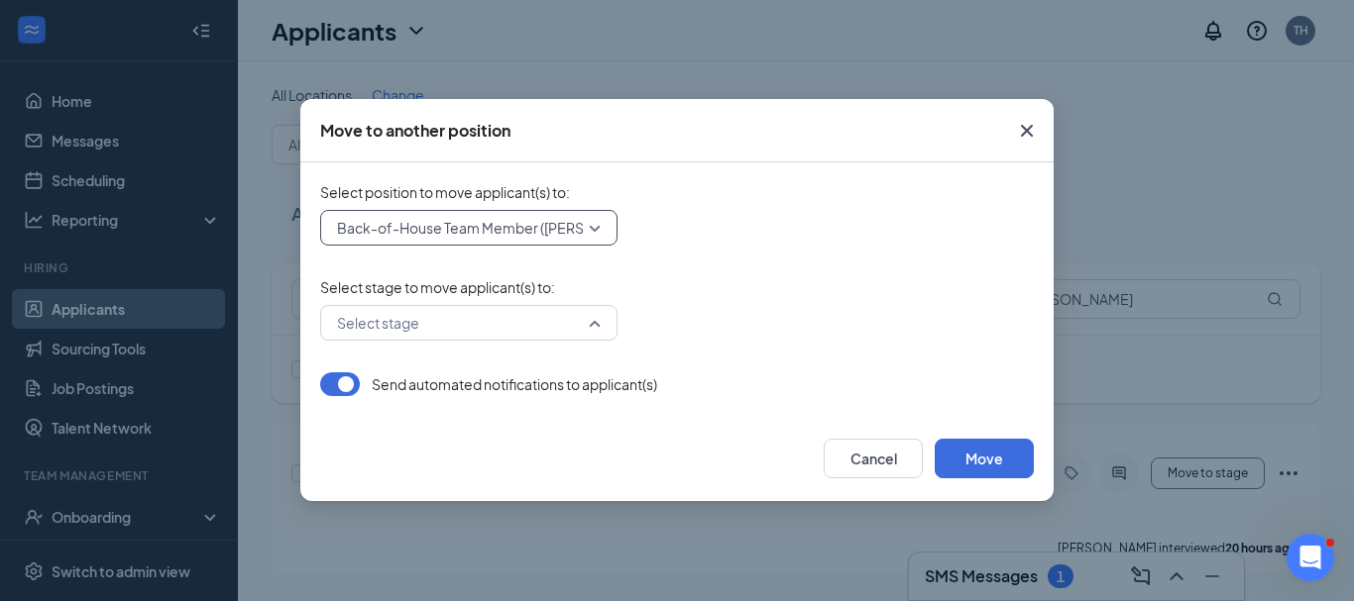
click at [598, 325] on div "Select stage" at bounding box center [468, 323] width 297 height 36
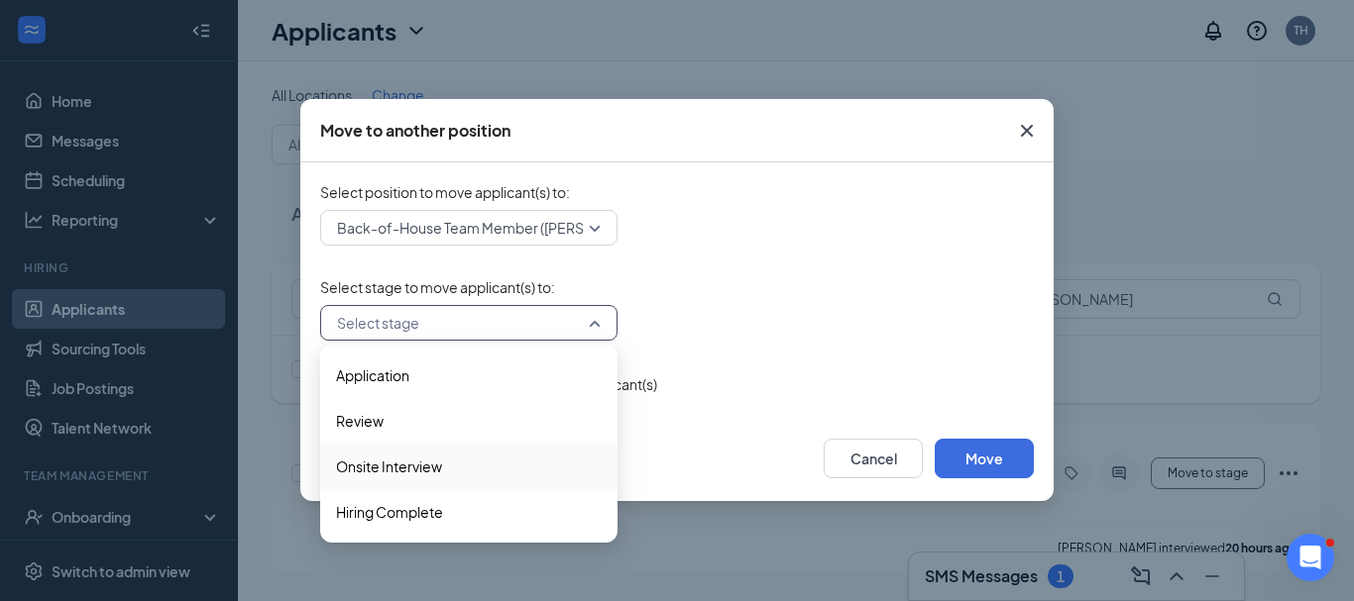
click at [425, 461] on span "Onsite Interview" at bounding box center [389, 467] width 106 height 22
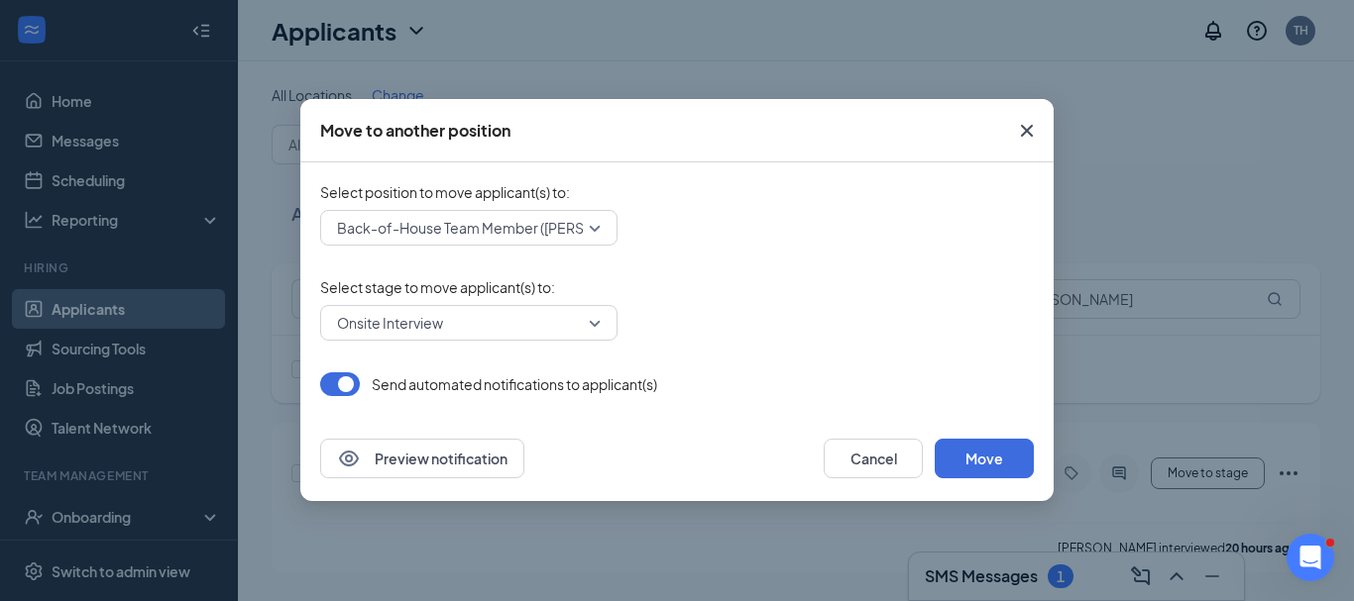
click at [330, 385] on button "button" at bounding box center [340, 385] width 40 height 24
click at [981, 458] on button "Move" at bounding box center [983, 459] width 99 height 40
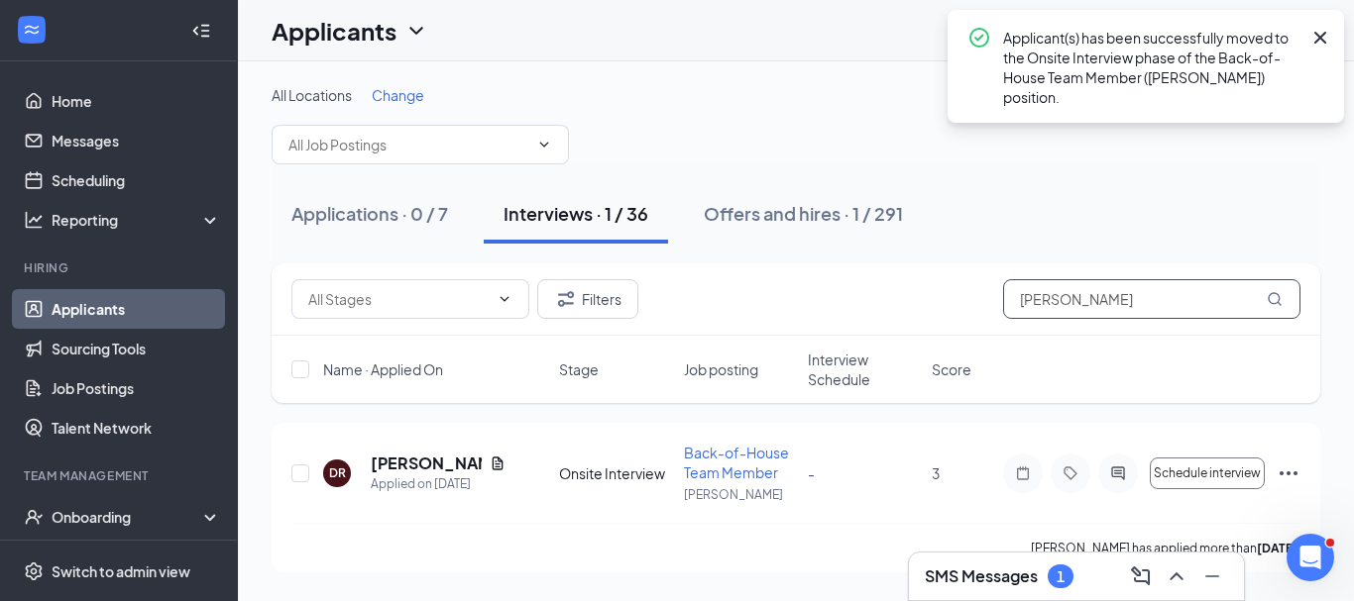
click at [1080, 305] on input "Della" at bounding box center [1151, 299] width 297 height 40
type input "D"
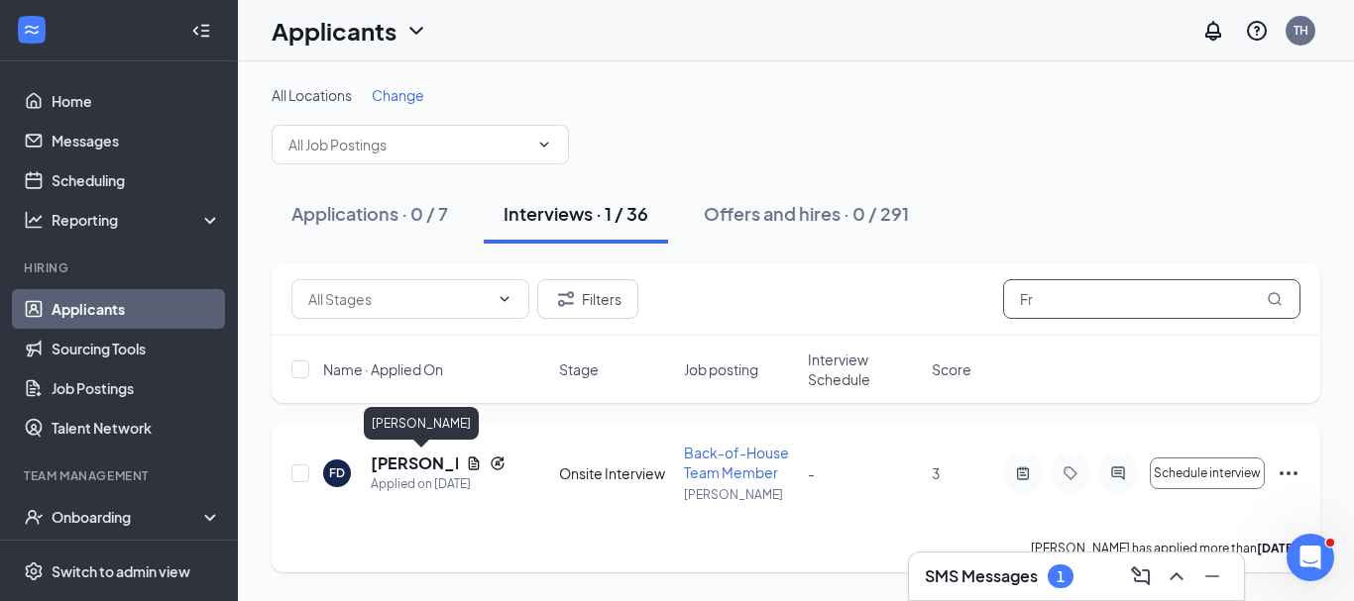
type input "F"
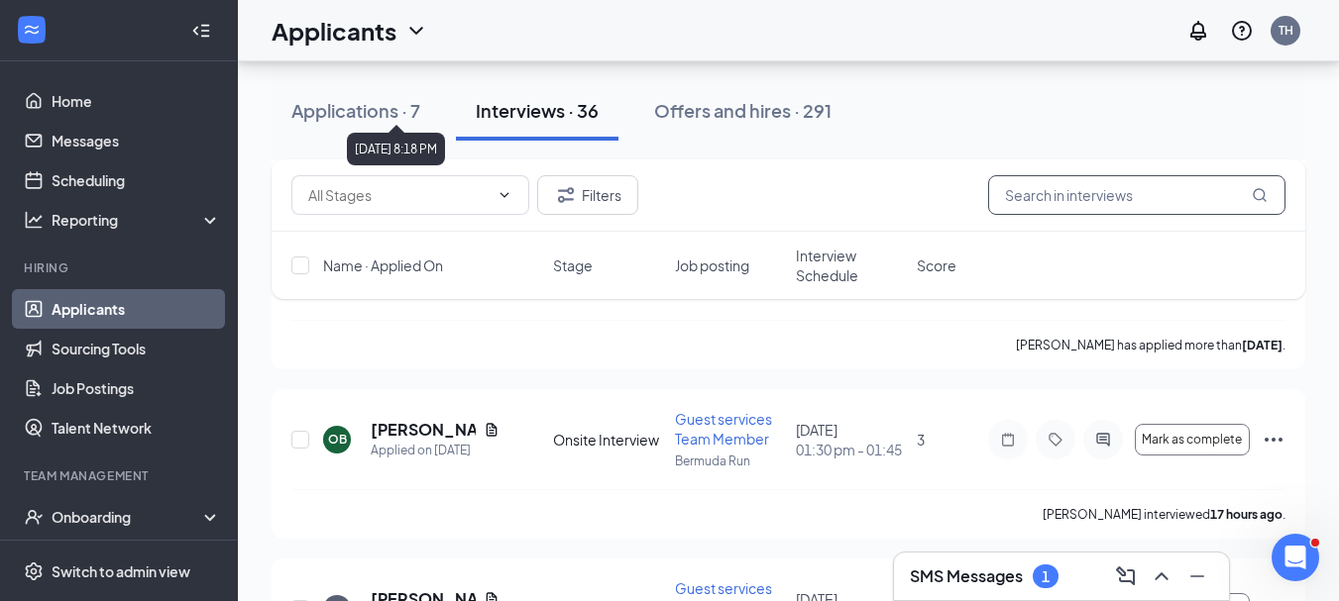
scroll to position [543, 0]
